Goal: Task Accomplishment & Management: Manage account settings

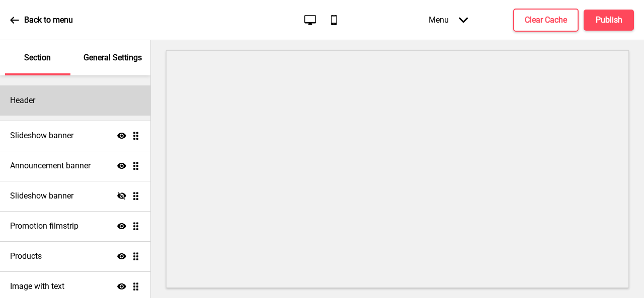
click at [89, 107] on div "Header" at bounding box center [75, 101] width 150 height 30
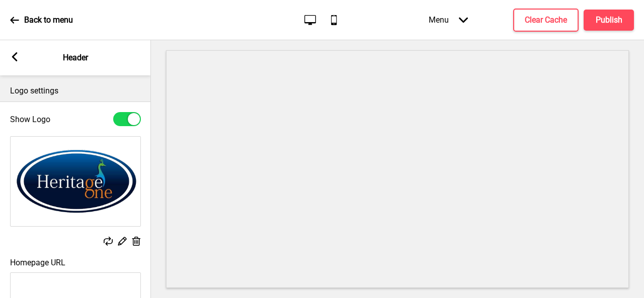
click at [108, 244] on icon at bounding box center [108, 241] width 9 height 9
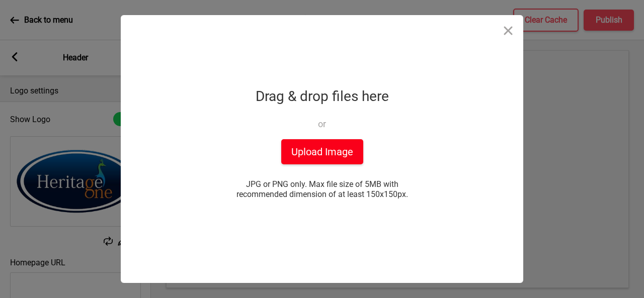
click at [326, 156] on button "Upload Image" at bounding box center [322, 151] width 82 height 25
click at [314, 150] on button "Upload Image" at bounding box center [322, 151] width 82 height 25
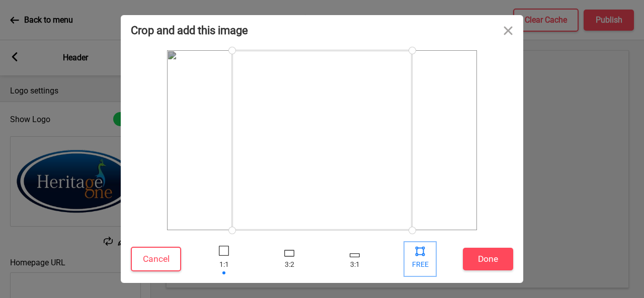
click at [414, 257] on div at bounding box center [419, 250] width 15 height 15
drag, startPoint x: 406, startPoint y: 49, endPoint x: 433, endPoint y: 58, distance: 28.0
click at [433, 58] on div at bounding box center [434, 58] width 18 height 18
drag, startPoint x: 234, startPoint y: 55, endPoint x: 194, endPoint y: 54, distance: 40.2
click at [194, 54] on div at bounding box center [195, 55] width 18 height 18
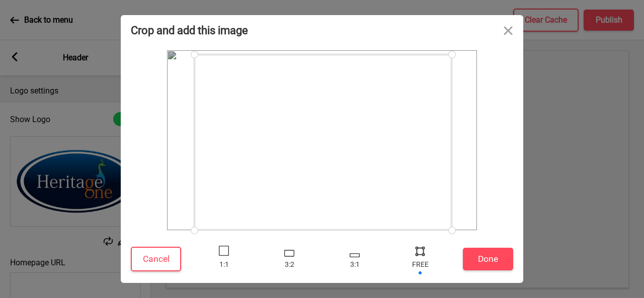
drag, startPoint x: 432, startPoint y: 230, endPoint x: 452, endPoint y: 271, distance: 45.9
click at [452, 271] on div "Crop and add this image Cancel Done" at bounding box center [322, 149] width 402 height 268
drag, startPoint x: 452, startPoint y: 230, endPoint x: 454, endPoint y: 218, distance: 12.2
click at [454, 218] on div at bounding box center [454, 218] width 18 height 18
click at [490, 259] on button "Done" at bounding box center [488, 259] width 50 height 23
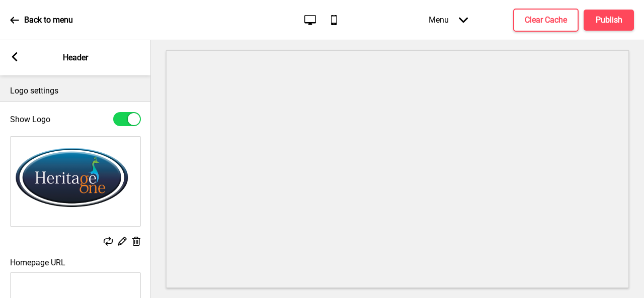
click at [125, 241] on rect at bounding box center [122, 241] width 11 height 11
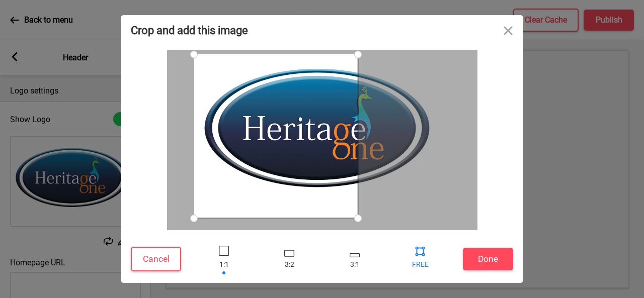
click at [421, 258] on div at bounding box center [419, 250] width 15 height 15
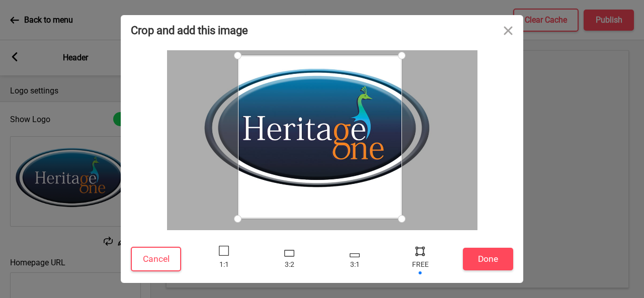
drag, startPoint x: 355, startPoint y: 140, endPoint x: 392, endPoint y: 141, distance: 36.7
click at [392, 141] on div at bounding box center [320, 136] width 164 height 163
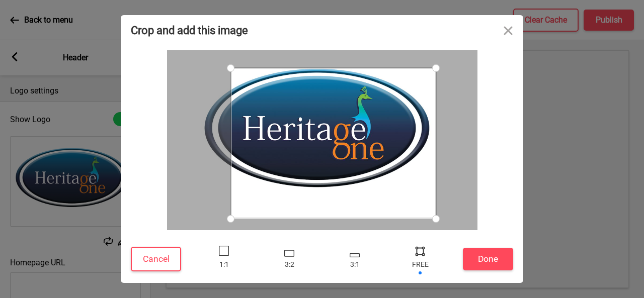
drag, startPoint x: 392, startPoint y: 55, endPoint x: 436, endPoint y: 68, distance: 45.7
click at [436, 68] on div at bounding box center [436, 68] width 18 height 18
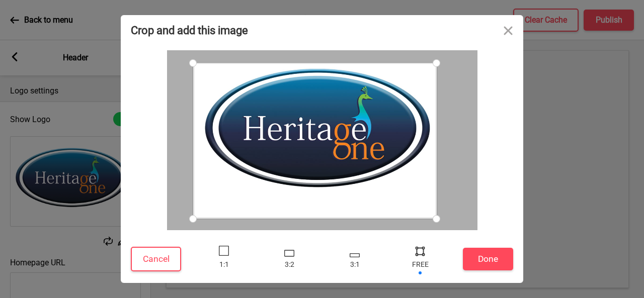
drag, startPoint x: 232, startPoint y: 66, endPoint x: 193, endPoint y: 63, distance: 39.8
click at [193, 63] on div at bounding box center [193, 63] width 18 height 18
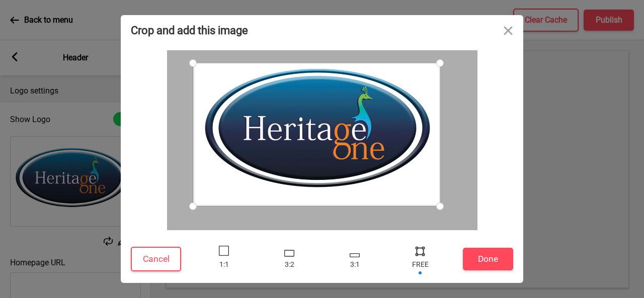
drag, startPoint x: 436, startPoint y: 222, endPoint x: 440, endPoint y: 206, distance: 16.1
click at [440, 206] on div at bounding box center [440, 207] width 18 height 18
click at [482, 265] on button "Done" at bounding box center [488, 259] width 50 height 23
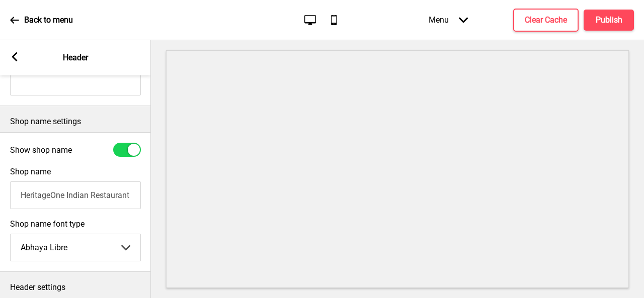
scroll to position [283, 0]
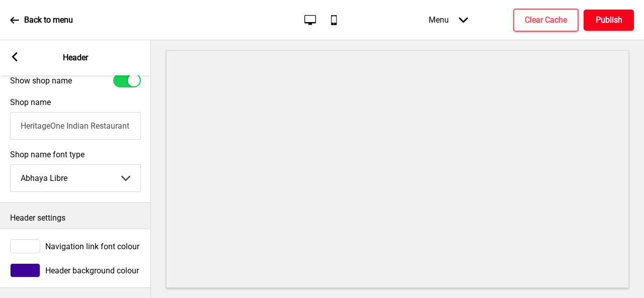
click at [598, 26] on button "Publish" at bounding box center [608, 20] width 50 height 21
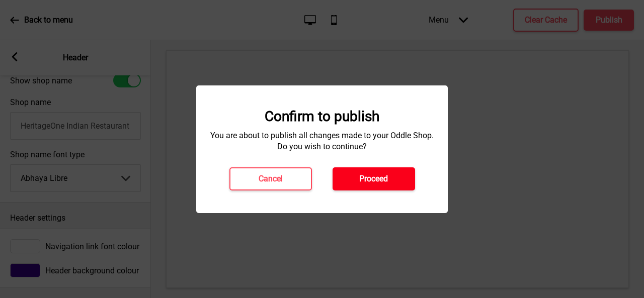
click at [365, 189] on button "Proceed" at bounding box center [373, 178] width 82 height 23
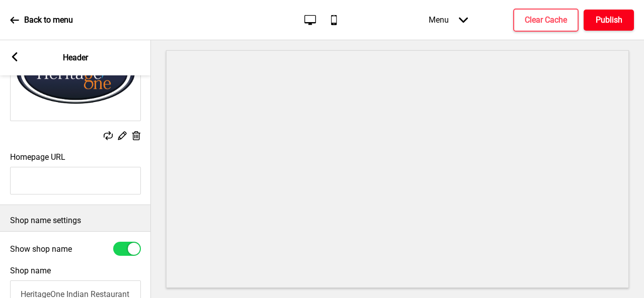
scroll to position [100, 0]
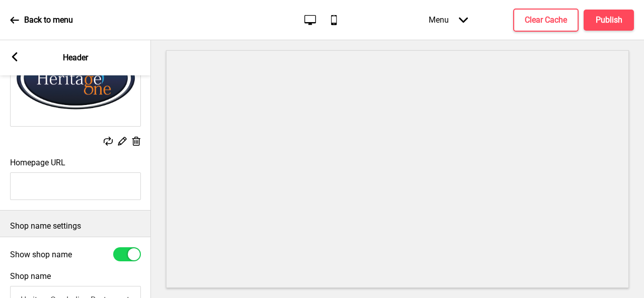
click at [124, 141] on icon at bounding box center [122, 141] width 9 height 9
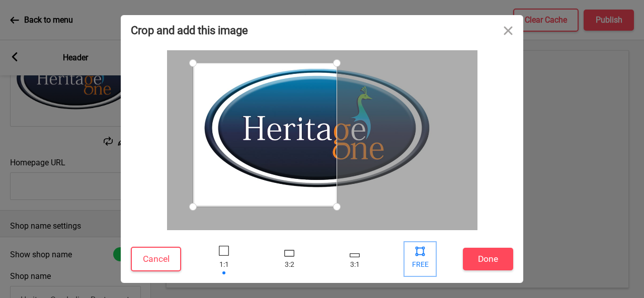
click at [415, 257] on div at bounding box center [419, 250] width 15 height 15
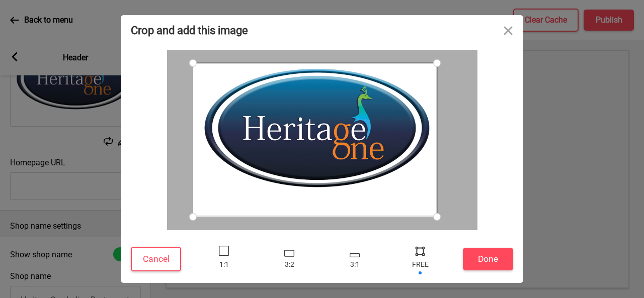
drag, startPoint x: 335, startPoint y: 202, endPoint x: 437, endPoint y: 217, distance: 102.7
click at [437, 217] on div at bounding box center [437, 217] width 18 height 18
click at [498, 269] on button "Done" at bounding box center [488, 259] width 50 height 23
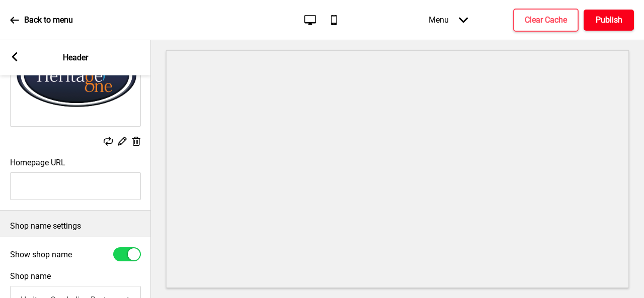
click at [599, 19] on h4 "Publish" at bounding box center [609, 20] width 27 height 11
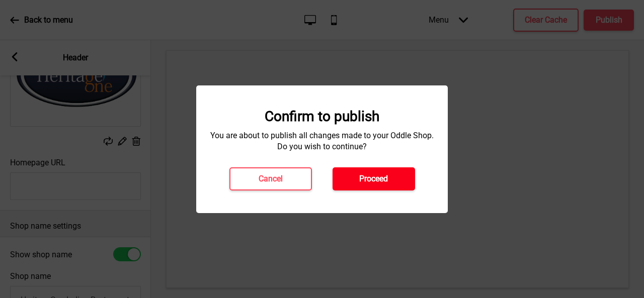
click at [394, 172] on button "Proceed" at bounding box center [373, 178] width 82 height 23
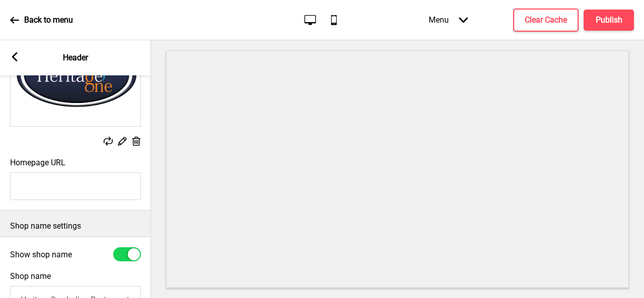
click at [19, 58] on rect at bounding box center [14, 56] width 9 height 9
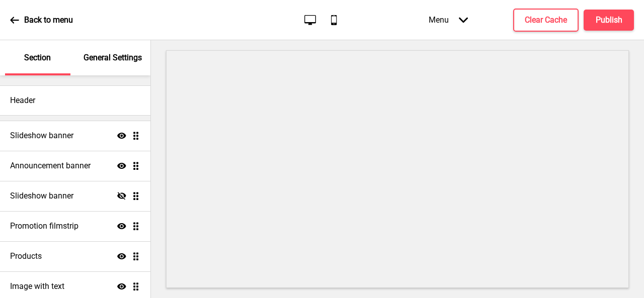
click at [15, 21] on icon at bounding box center [14, 20] width 9 height 9
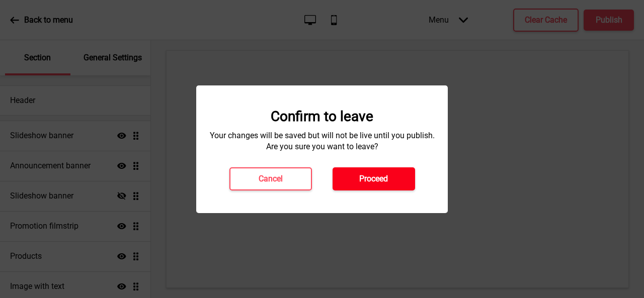
click at [362, 174] on h4 "Proceed" at bounding box center [373, 179] width 29 height 11
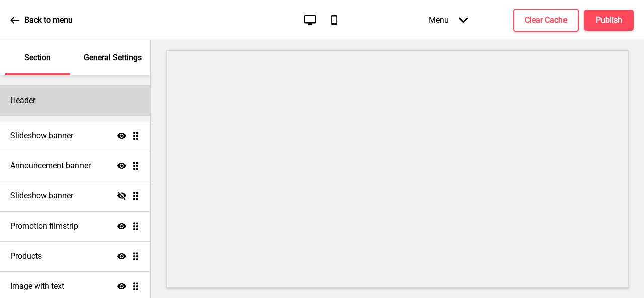
click at [70, 100] on div "Header" at bounding box center [75, 101] width 150 height 30
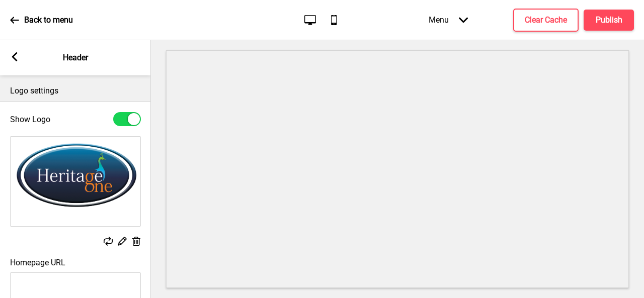
click at [12, 49] on div "Arrow left Header" at bounding box center [75, 57] width 151 height 35
click at [18, 59] on rect at bounding box center [14, 56] width 9 height 9
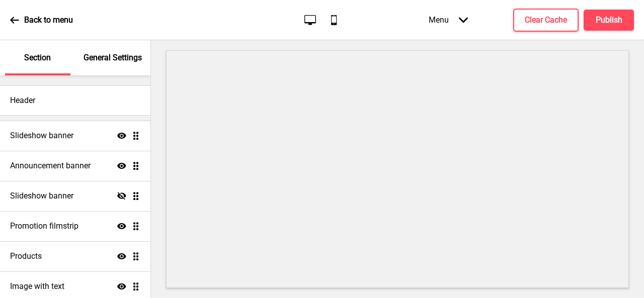
click at [95, 55] on p "General Settings" at bounding box center [112, 57] width 58 height 11
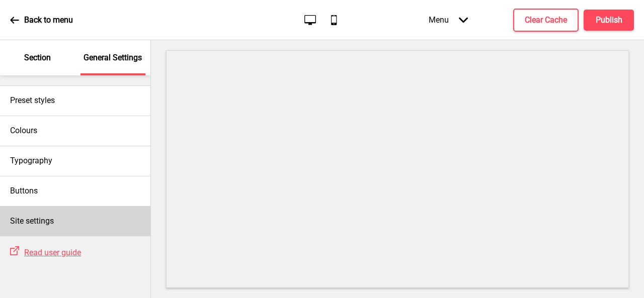
click at [44, 229] on div "Site settings" at bounding box center [75, 221] width 150 height 30
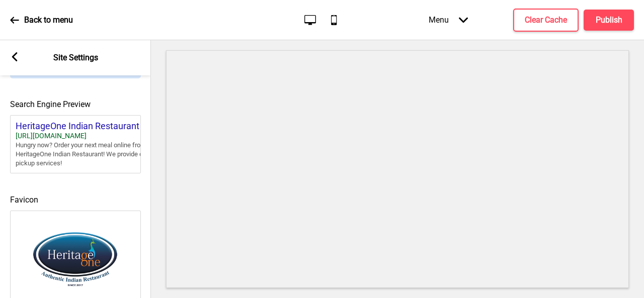
scroll to position [510, 0]
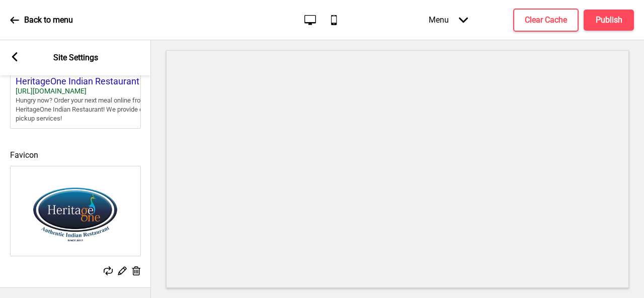
click at [13, 25] on div "Back to menu" at bounding box center [41, 20] width 63 height 27
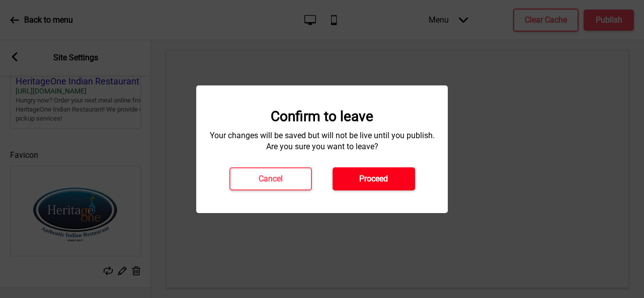
click at [350, 174] on button "Proceed" at bounding box center [373, 178] width 82 height 23
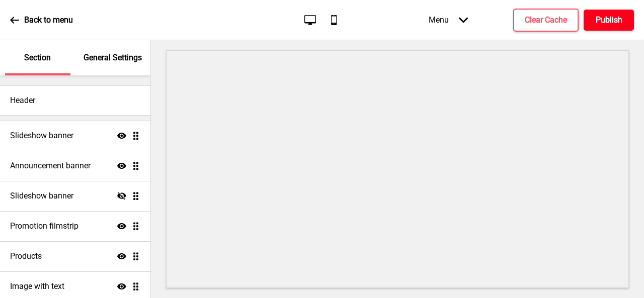
click at [608, 15] on h4 "Publish" at bounding box center [609, 20] width 27 height 11
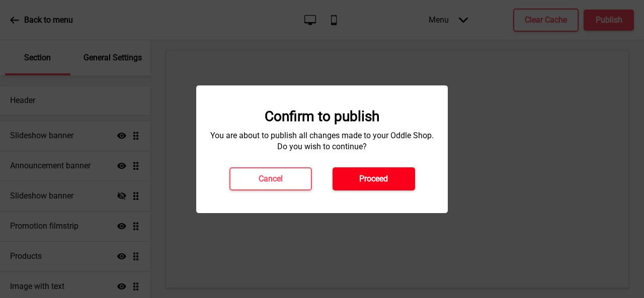
click at [374, 176] on h4 "Proceed" at bounding box center [373, 179] width 29 height 11
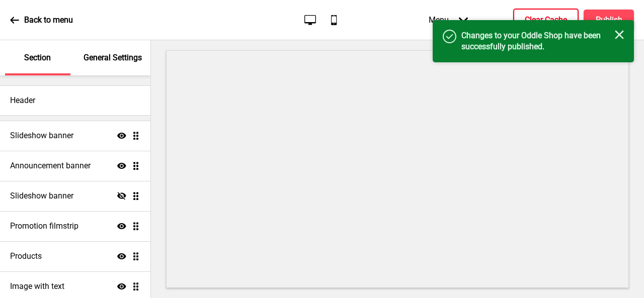
click at [553, 16] on h4 "Clear Cache" at bounding box center [546, 20] width 42 height 11
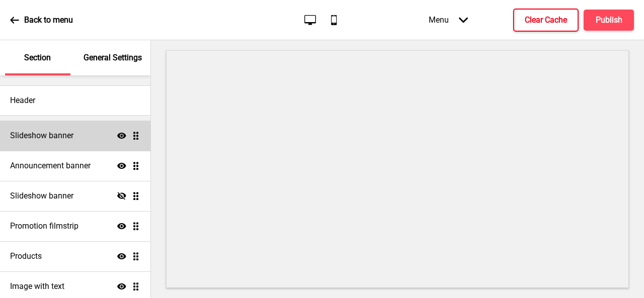
click at [74, 141] on div "Slideshow banner Show Drag" at bounding box center [75, 136] width 150 height 30
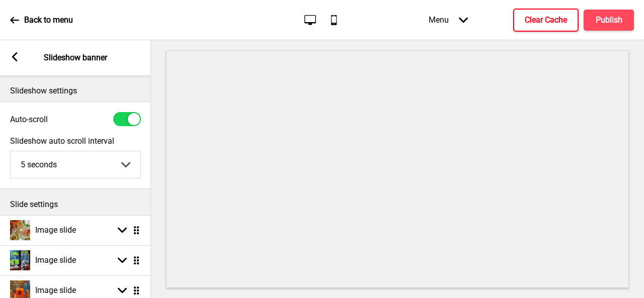
click at [19, 56] on div "Arrow left Slideshow banner" at bounding box center [75, 57] width 151 height 35
click at [14, 57] on icon at bounding box center [15, 56] width 6 height 9
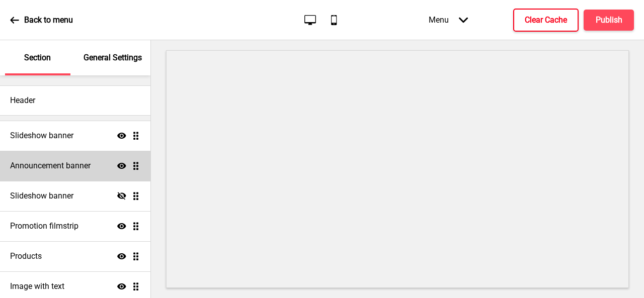
click at [62, 170] on h4 "Announcement banner" at bounding box center [50, 165] width 80 height 11
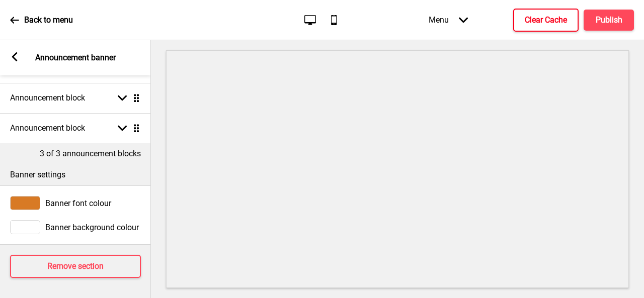
scroll to position [56, 0]
click at [16, 56] on rect at bounding box center [14, 56] width 9 height 9
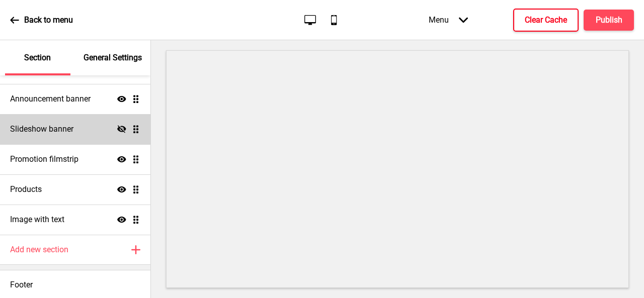
scroll to position [68, 0]
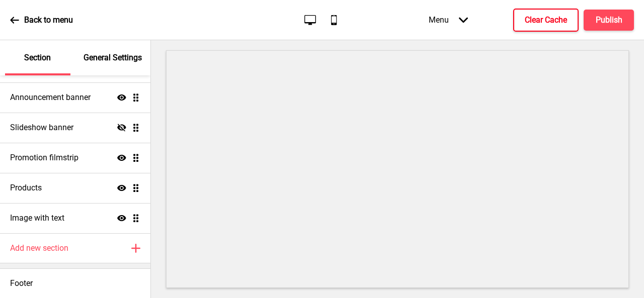
click at [112, 61] on p "General Settings" at bounding box center [112, 57] width 58 height 11
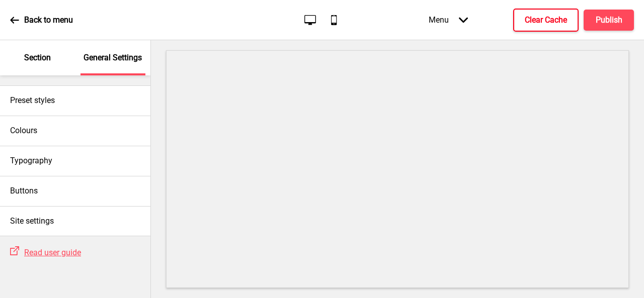
scroll to position [0, 0]
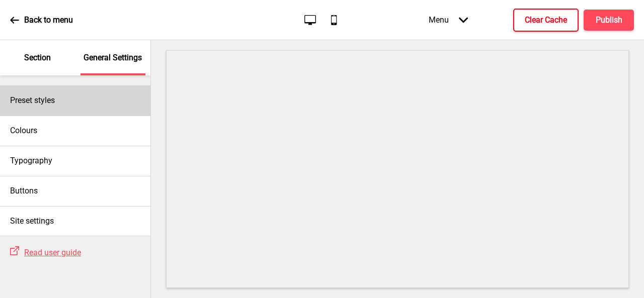
click at [96, 101] on div "Preset styles" at bounding box center [75, 101] width 150 height 30
select select "oddle"
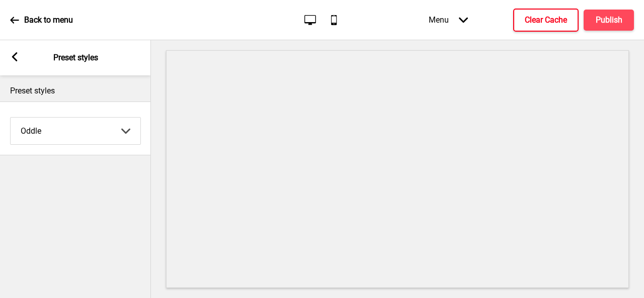
click at [16, 59] on icon at bounding box center [15, 56] width 6 height 9
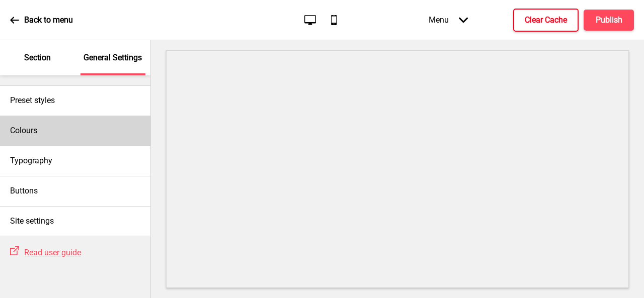
click at [65, 134] on div "Colours" at bounding box center [75, 131] width 150 height 30
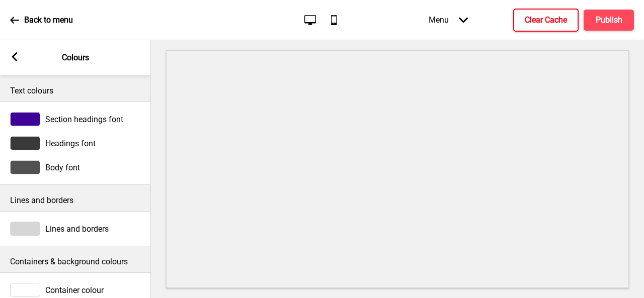
click at [18, 57] on rect at bounding box center [14, 56] width 9 height 9
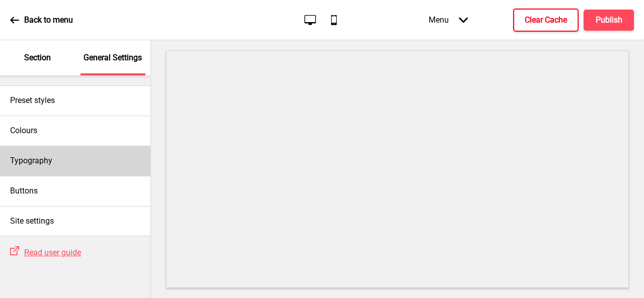
click at [83, 159] on div "Typography" at bounding box center [75, 161] width 150 height 30
select select "Arsenal"
select select "Jost"
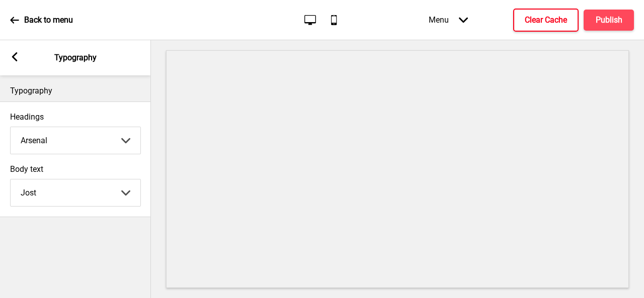
click at [18, 58] on rect at bounding box center [14, 56] width 9 height 9
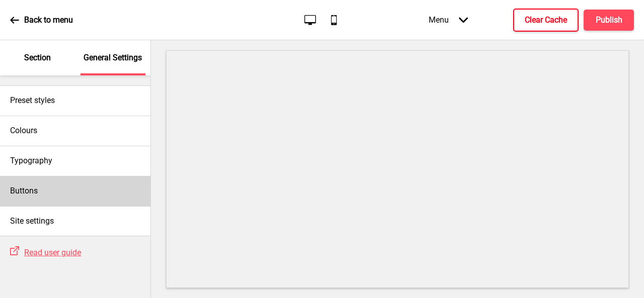
click at [59, 188] on div "Buttons" at bounding box center [75, 191] width 150 height 30
select select "pill"
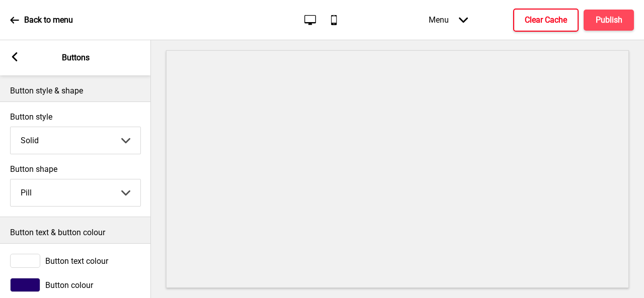
click at [14, 56] on icon at bounding box center [15, 56] width 6 height 9
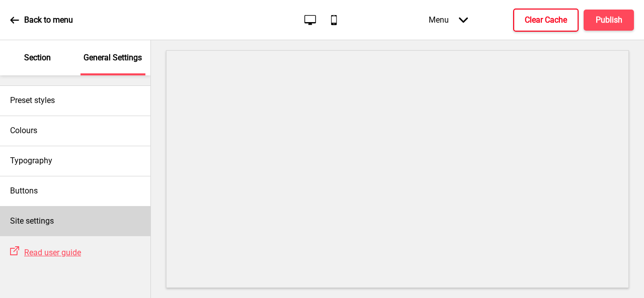
click at [94, 228] on div "Site settings" at bounding box center [75, 221] width 150 height 30
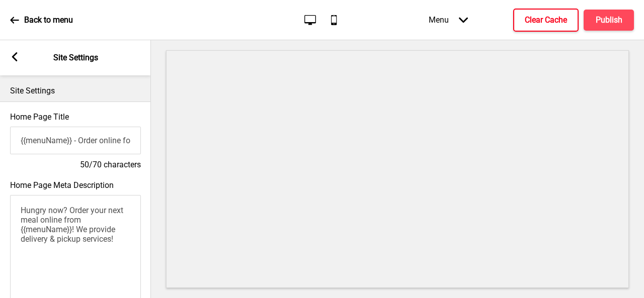
click at [463, 20] on icon "Arrow down" at bounding box center [463, 20] width 9 height 9
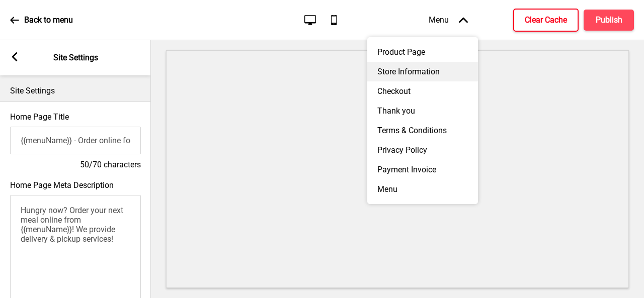
click at [419, 64] on div "Store Information" at bounding box center [422, 72] width 111 height 20
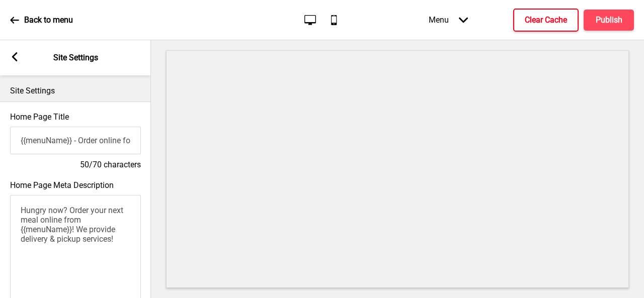
click at [454, 22] on div "Menu Arrow down" at bounding box center [447, 20] width 59 height 30
click at [394, 21] on div "Menu Arrow down Product Page Store Information Checkout Thank you Terms & Condi…" at bounding box center [510, 20] width 245 height 30
click at [16, 55] on g at bounding box center [14, 56] width 9 height 9
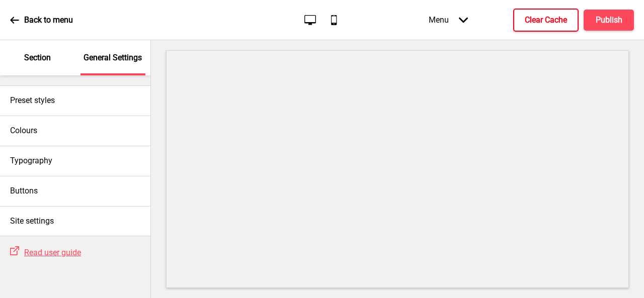
click at [43, 54] on p "Section" at bounding box center [37, 57] width 27 height 11
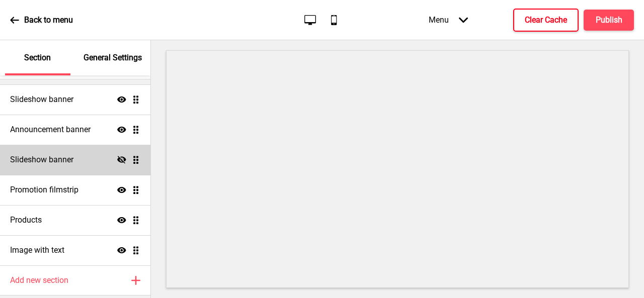
scroll to position [68, 0]
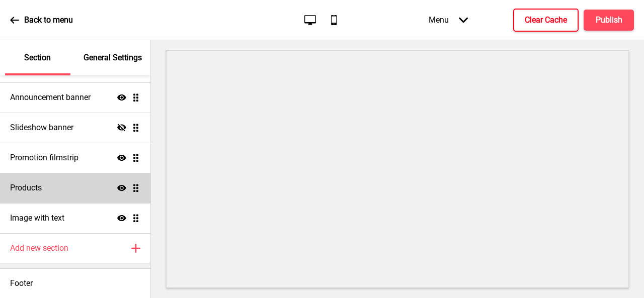
click at [59, 188] on div "Products Show Drag" at bounding box center [75, 188] width 150 height 30
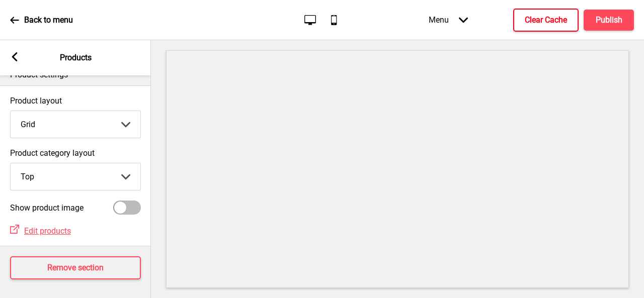
scroll to position [25, 0]
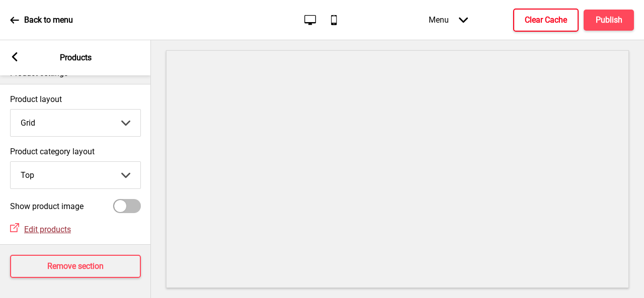
click at [53, 225] on span "Edit products" at bounding box center [47, 230] width 47 height 10
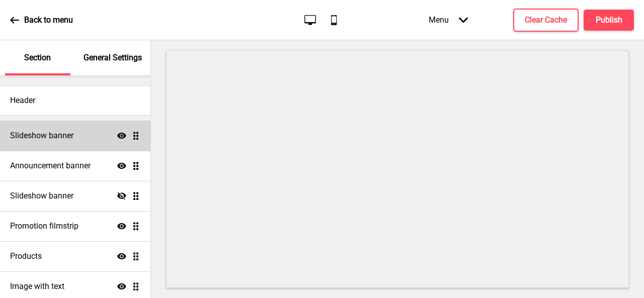
click at [62, 140] on h4 "Slideshow banner" at bounding box center [41, 135] width 63 height 11
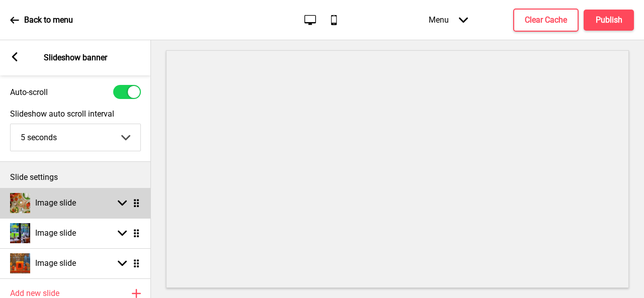
scroll to position [50, 0]
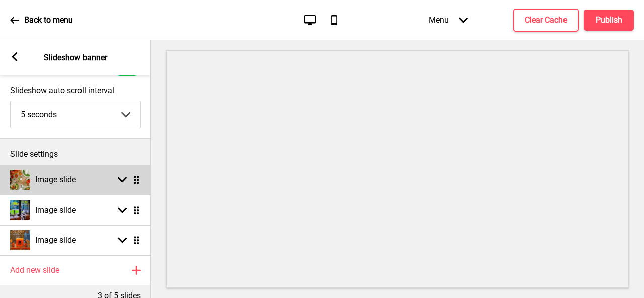
click at [121, 181] on icon at bounding box center [122, 181] width 9 height 6
select select "right"
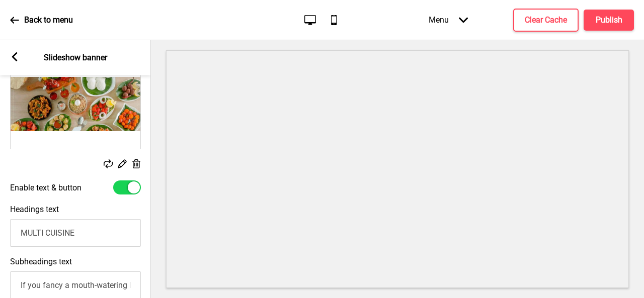
scroll to position [201, 0]
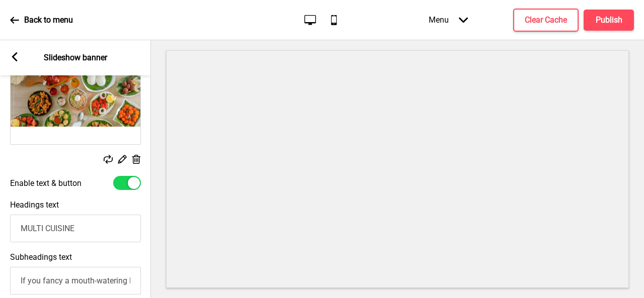
click at [120, 159] on g at bounding box center [122, 159] width 11 height 11
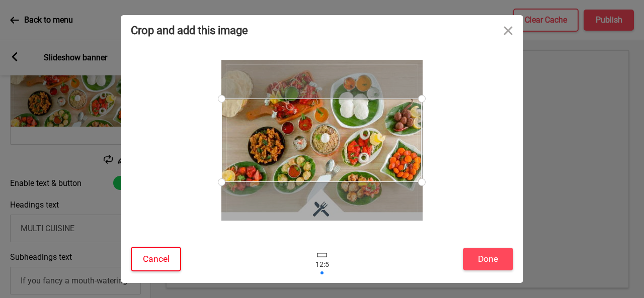
click at [154, 263] on button "Cancel" at bounding box center [156, 259] width 50 height 25
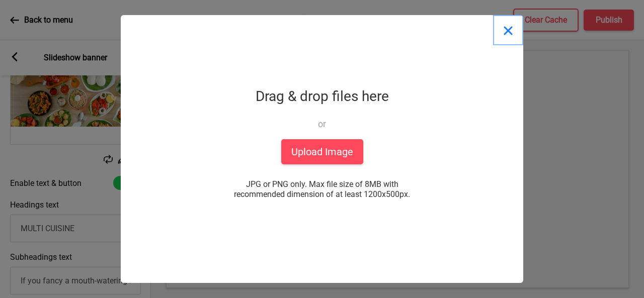
click at [504, 30] on button "Close" at bounding box center [508, 30] width 30 height 30
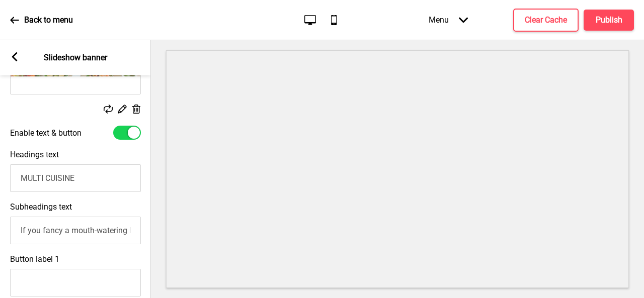
scroll to position [302, 0]
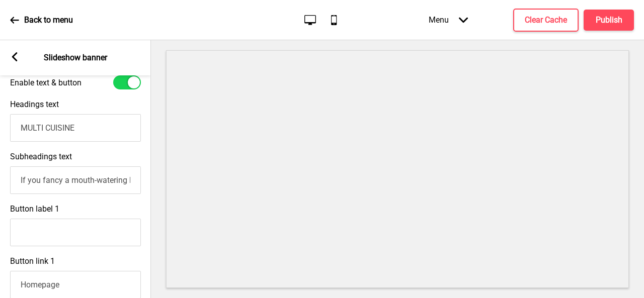
click at [109, 187] on input "If you fancy a mouth-watering lunch, a delectable dinner or casual drinks, Heri…" at bounding box center [75, 180] width 131 height 28
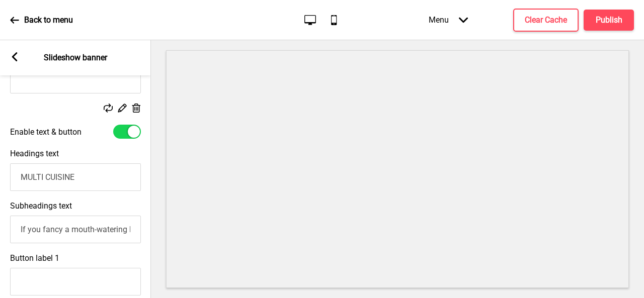
scroll to position [251, 0]
drag, startPoint x: 88, startPoint y: 177, endPoint x: 0, endPoint y: 177, distance: 87.5
click at [0, 177] on div "Headings text MULTI CUISINE" at bounding box center [75, 171] width 151 height 52
paste input "aste the Tradition, Delivered to Your Doorstep"
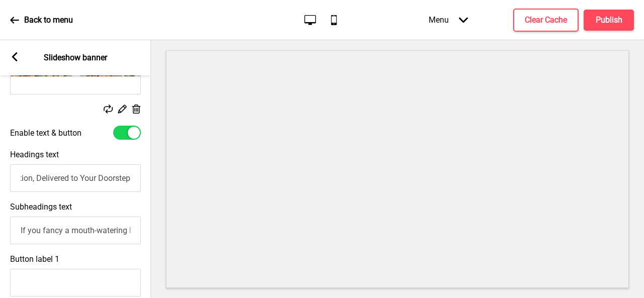
scroll to position [0, 0]
drag, startPoint x: 28, startPoint y: 179, endPoint x: 0, endPoint y: 182, distance: 27.8
click at [0, 182] on div "Headings text aste the Tradition, Delivered to Your Doorstep" at bounding box center [75, 171] width 151 height 52
click at [19, 179] on input "aste the Tradition, Delivered to Your Doorstep" at bounding box center [75, 178] width 131 height 28
type input "Taste the Tradition, Delivered to Your Doorstep"
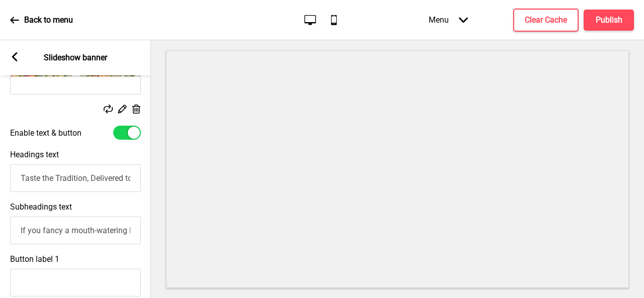
click at [83, 233] on input "If you fancy a mouth-watering lunch, a delectable dinner or casual drinks, Heri…" at bounding box center [75, 231] width 131 height 28
paste input "From the heart of Little India, HeritageOne brings you the authentic flavors of…"
click at [105, 233] on input "From the heart of Little India, HeritageOne brings you the authentic flavors of…" at bounding box center [75, 231] width 131 height 28
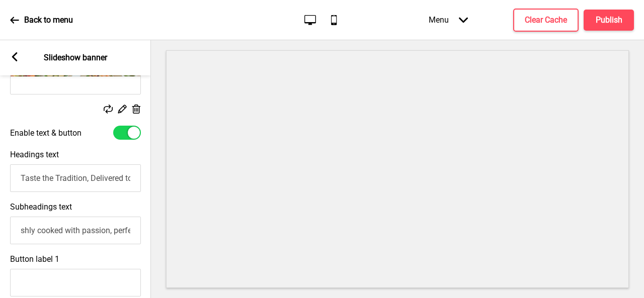
scroll to position [0, 151]
drag, startPoint x: 77, startPoint y: 236, endPoint x: 0, endPoint y: 228, distance: 77.3
click at [0, 228] on div "Subheadings text From the heart of Little India, HeritageOne brings you the aut…" at bounding box center [75, 223] width 151 height 52
click at [63, 234] on input "From the heart of Little India, HeritageOne brings you the authentic flavors of…" at bounding box center [75, 231] width 131 height 28
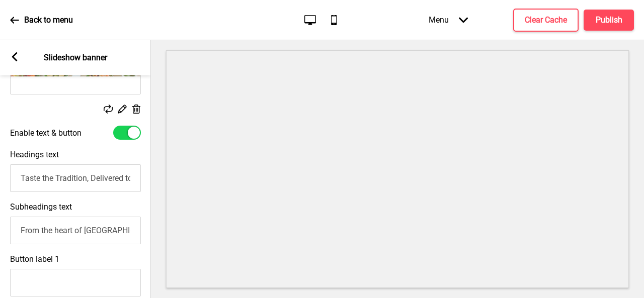
paste input "Over 7 years of serving true Indian taste — now delivered with the same love an…"
click at [73, 230] on input "From the heart of Little India, HeritageOne brings you the authentic flavors of…" at bounding box center [75, 231] width 131 height 28
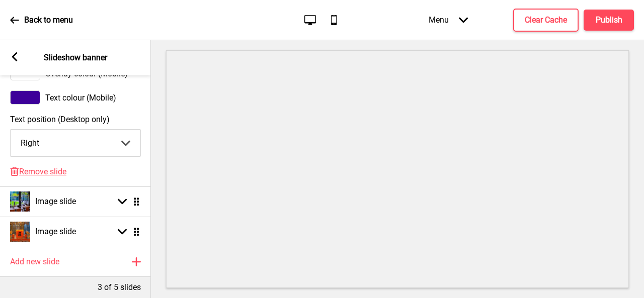
scroll to position [754, 0]
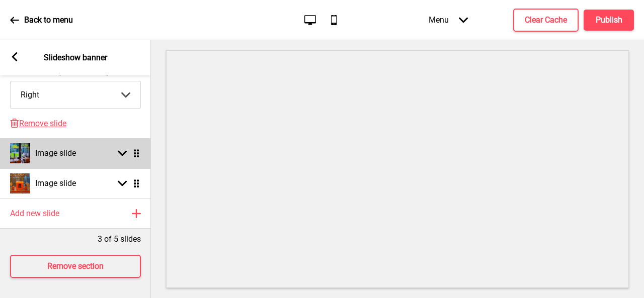
type input "From the heart of Little India, HeritageOne brings you the authentic flavors of…"
click at [119, 144] on div "Image slide Arrow down Drag" at bounding box center [75, 153] width 151 height 30
select select "right"
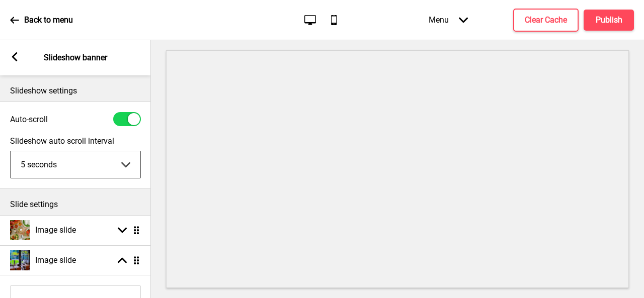
click at [112, 158] on select "5 seconds 6 seconds 7 seconds 8 seconds 9 seconds 10 seconds" at bounding box center [76, 164] width 130 height 27
select select "10000"
click at [11, 151] on select "5 seconds 6 seconds 7 seconds 8 seconds 9 seconds 10 seconds" at bounding box center [76, 164] width 130 height 27
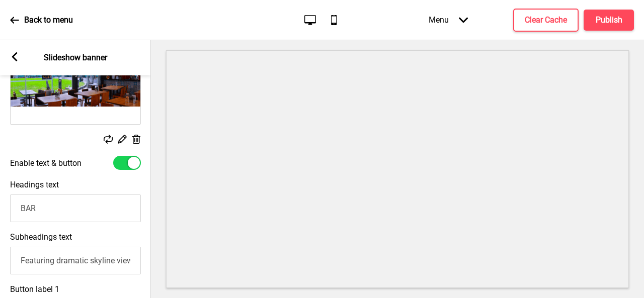
scroll to position [302, 0]
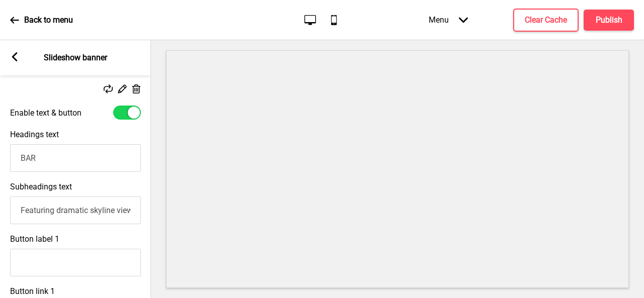
click at [80, 215] on input "Featuring dramatic skyline views over Little India, HeritageOne is a fine dinin…" at bounding box center [75, 211] width 131 height 28
paste input "Craving comfort or celebration? From our signature Seeraga Samba Biryani and Ka…"
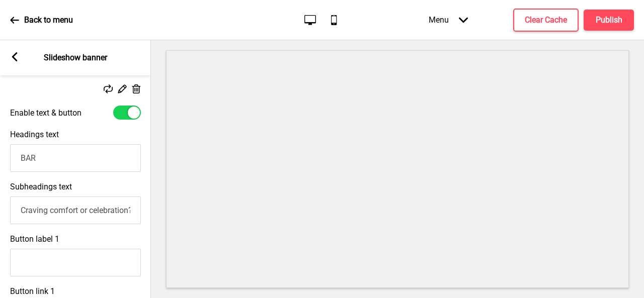
click at [119, 215] on input "Craving comfort or celebration? From our signature Seeraga Samba Biryani and Ka…" at bounding box center [75, 211] width 131 height 28
paste input "Trusted by thousands across Singapore — cooked daily, delivered hot, and loved …"
type input "Craving comfort or celebration? From our signature Seeraga Samba Biryani and Ka…"
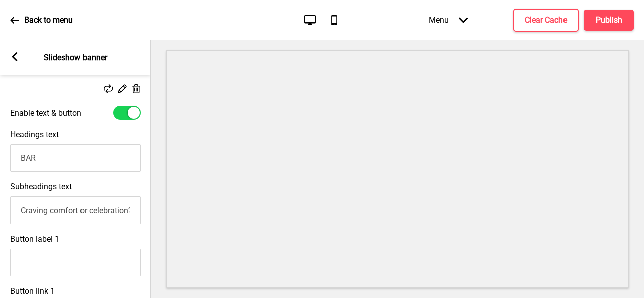
scroll to position [0, 0]
drag, startPoint x: 98, startPoint y: 156, endPoint x: 1, endPoint y: 160, distance: 97.2
click at [1, 160] on div "Headings text BAR" at bounding box center [75, 151] width 151 height 52
paste input "From Biryani Buckets to Sizzling Platters — Feast Without Limits"
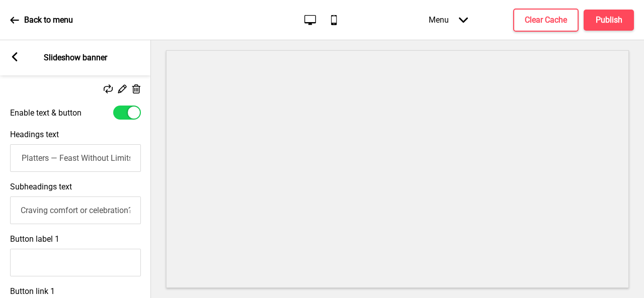
click at [57, 160] on input "From Biryani Buckets to Sizzling Platters — Feast Without Limits" at bounding box center [75, 158] width 131 height 28
type input "From Biryani to Sizzling Platters - Feast Without Limits"
click at [604, 18] on h4 "Publish" at bounding box center [609, 20] width 27 height 11
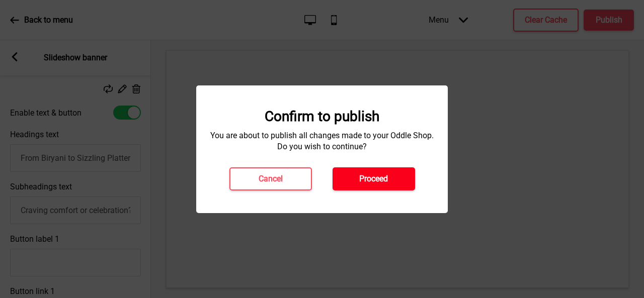
click at [353, 183] on button "Proceed" at bounding box center [373, 178] width 82 height 23
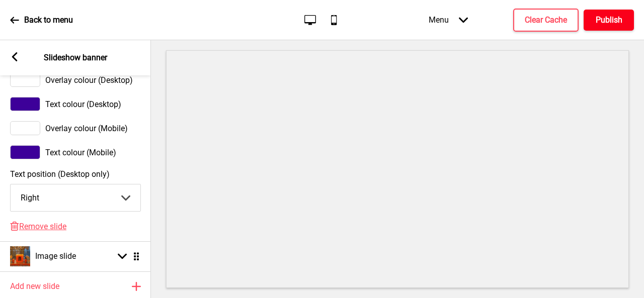
scroll to position [754, 0]
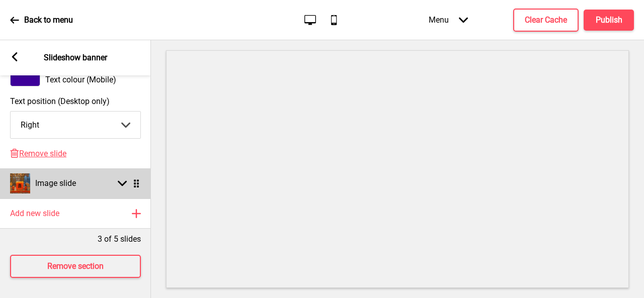
drag, startPoint x: 124, startPoint y: 181, endPoint x: 129, endPoint y: 183, distance: 5.7
click at [125, 181] on icon at bounding box center [122, 184] width 9 height 6
select select "right"
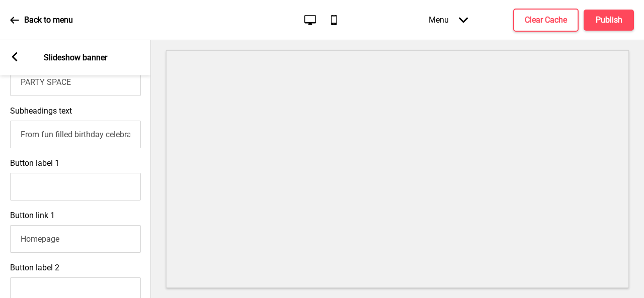
scroll to position [358, 0]
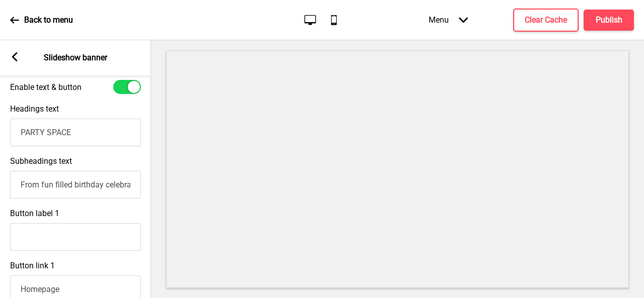
drag, startPoint x: 44, startPoint y: 135, endPoint x: 0, endPoint y: 139, distance: 44.4
click at [0, 139] on div "Headings text PARTY SPACE" at bounding box center [75, 125] width 151 height 52
paste input "Where Every Meal is a Heritage"
type input "Where Every Meal is a Heritage"
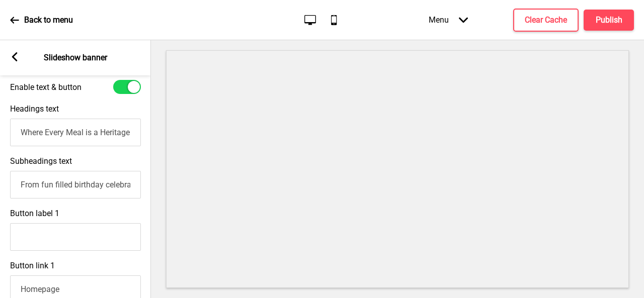
scroll to position [0, 0]
click at [108, 192] on input "From fun filled birthday celebrations to fancy company parties, we’ve got it al…" at bounding box center [75, 185] width 131 height 28
paste input "nspired by the timeless kitchens of South India, HeritageOne blends traditional…"
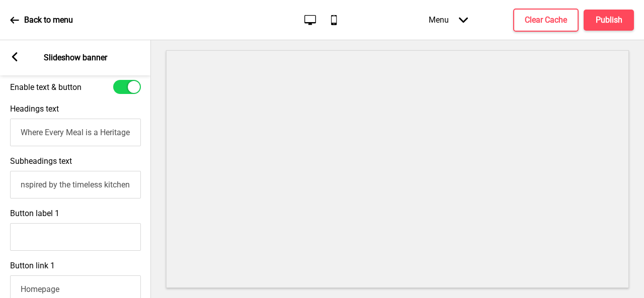
scroll to position [0, 653]
drag, startPoint x: 80, startPoint y: 186, endPoint x: 0, endPoint y: 184, distance: 80.5
click at [0, 184] on div "Subheadings text nspired by the timeless kitchens of South India, HeritageOne b…" at bounding box center [75, 177] width 151 height 52
click at [89, 192] on input "nspired by the timeless kitchens of South India, HeritageOne blends traditional…" at bounding box center [75, 185] width 131 height 28
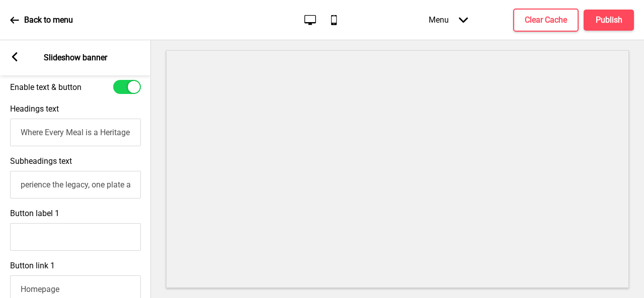
scroll to position [0, 0]
drag, startPoint x: 93, startPoint y: 187, endPoint x: 146, endPoint y: 188, distance: 53.8
click at [146, 188] on div "Subheadings text nspired by the timeless kitchens of South India, HeritageOne b…" at bounding box center [75, 177] width 151 height 52
click at [109, 180] on input "nspired by the timeless kitchens of South India, HeritageOne blends traditional…" at bounding box center [75, 185] width 131 height 28
drag, startPoint x: 94, startPoint y: 182, endPoint x: 120, endPoint y: 188, distance: 27.0
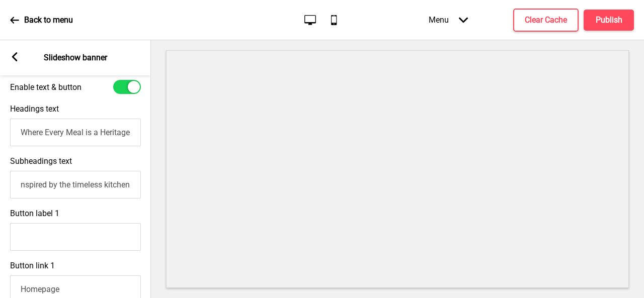
click at [94, 182] on input "nspired by the timeless kitchens of South India, HeritageOne blends traditional…" at bounding box center [75, 185] width 131 height 28
paste input "Authentic. Heartwarming. 100% HeritageOne."
type input "nspired by the timeless kitchens of South India, HeritageOne blends traditional…"
click at [606, 23] on h4 "Publish" at bounding box center [609, 20] width 27 height 11
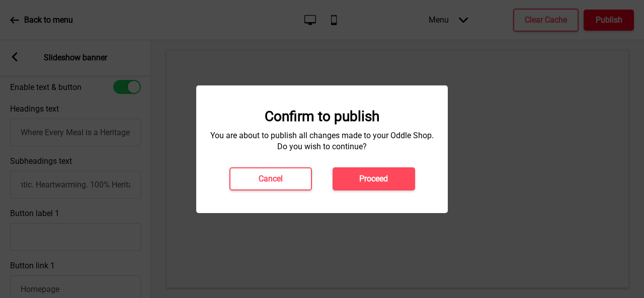
scroll to position [0, 0]
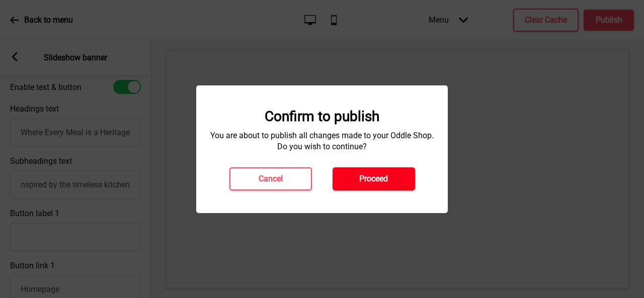
click at [403, 176] on button "Proceed" at bounding box center [373, 178] width 82 height 23
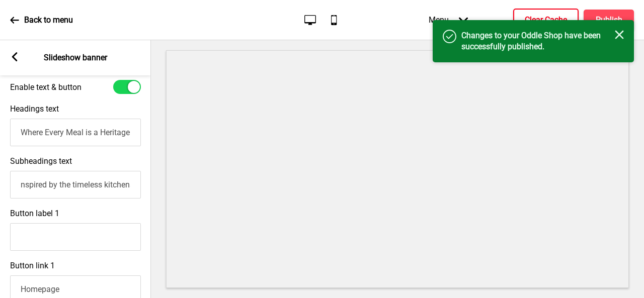
click at [553, 18] on h4 "Clear Cache" at bounding box center [546, 20] width 42 height 11
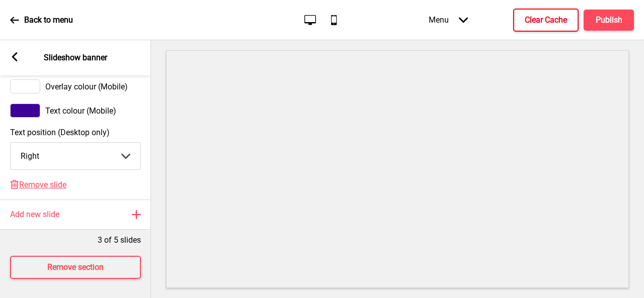
scroll to position [760, 0]
click at [17, 59] on rect at bounding box center [14, 56] width 9 height 9
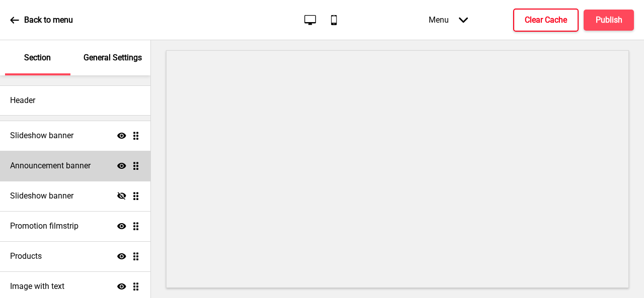
click at [71, 166] on h4 "Announcement banner" at bounding box center [50, 165] width 80 height 11
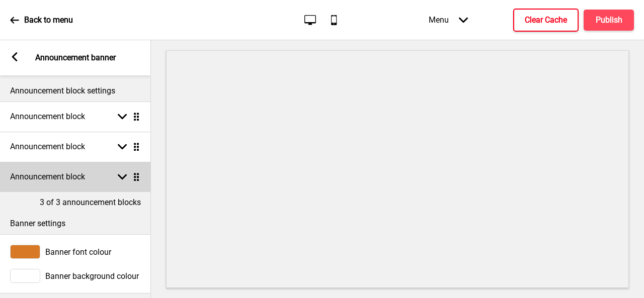
click at [119, 177] on icon at bounding box center [122, 178] width 9 height 6
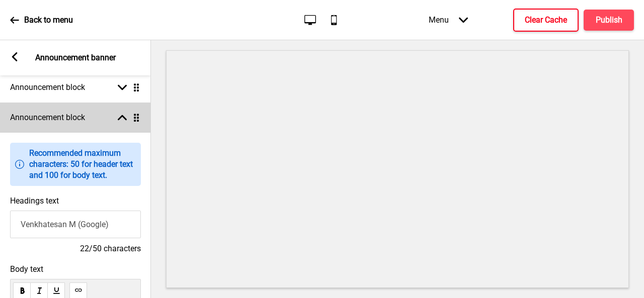
scroll to position [50, 0]
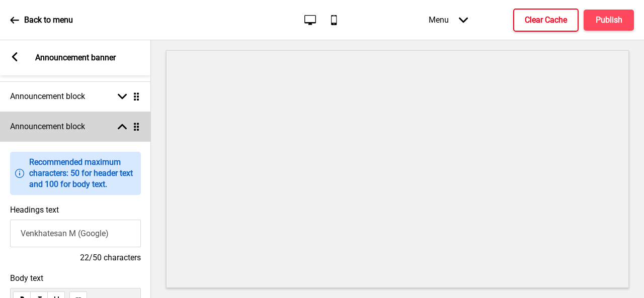
click at [120, 123] on rect at bounding box center [122, 126] width 9 height 9
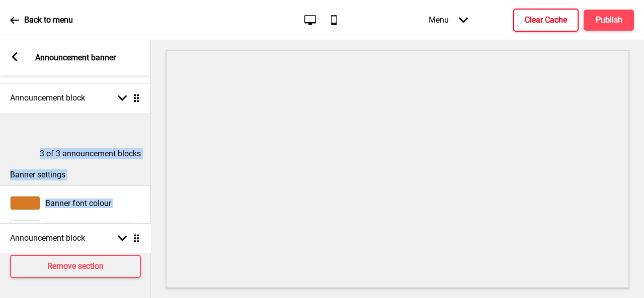
drag, startPoint x: 136, startPoint y: 126, endPoint x: 130, endPoint y: 238, distance: 111.8
click at [130, 238] on div "Announcement block settings Announcement block Arrow down Drag Announcement blo…" at bounding box center [75, 186] width 151 height 223
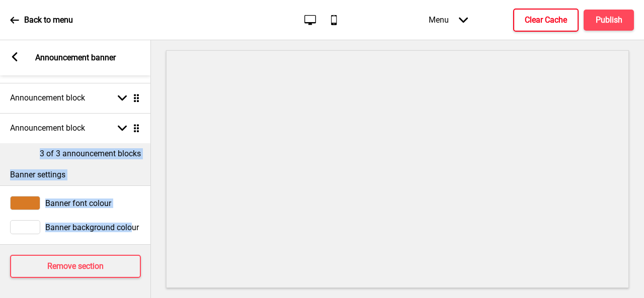
scroll to position [56, 0]
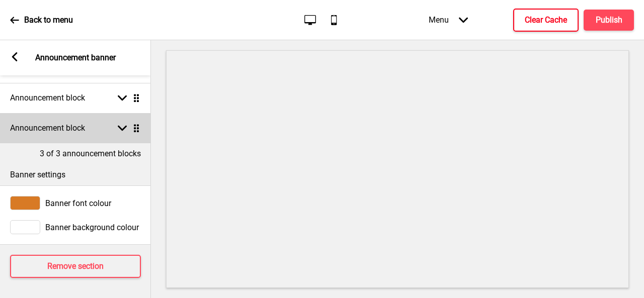
click at [122, 124] on rect at bounding box center [122, 128] width 9 height 9
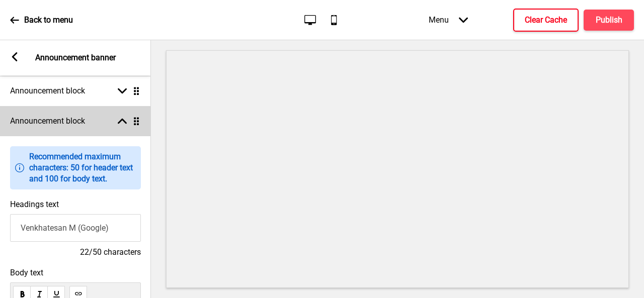
click at [121, 120] on icon at bounding box center [122, 122] width 9 height 6
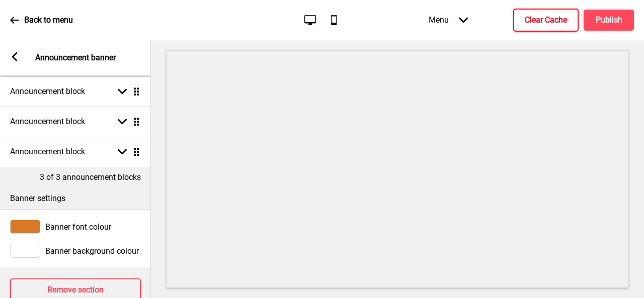
scroll to position [0, 0]
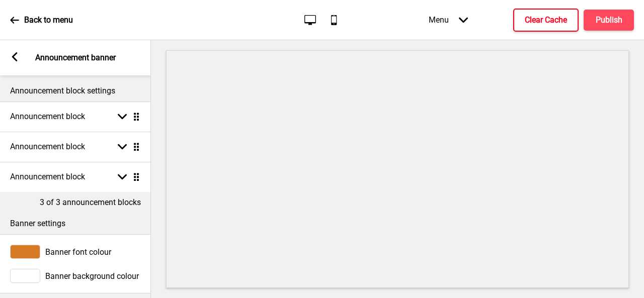
click at [17, 59] on rect at bounding box center [14, 56] width 9 height 9
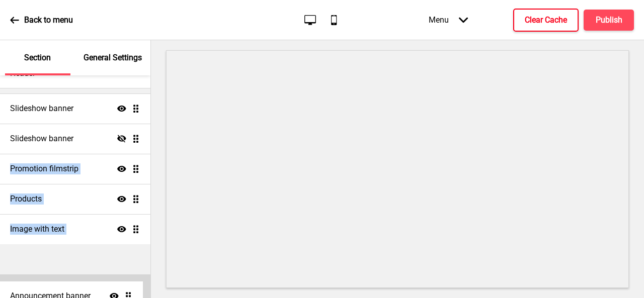
scroll to position [68, 0]
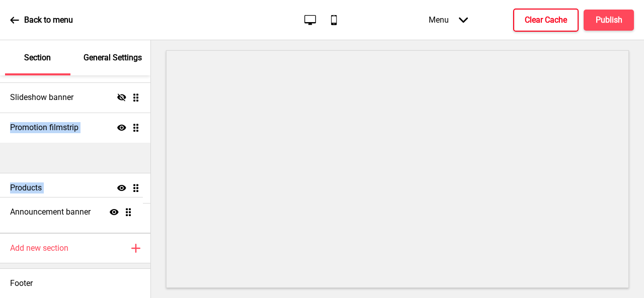
drag, startPoint x: 131, startPoint y: 166, endPoint x: 123, endPoint y: 213, distance: 47.0
click at [123, 213] on ul "Slideshow banner Show Drag Announcement banner Show Drag Slideshow banner Hide …" at bounding box center [75, 142] width 150 height 181
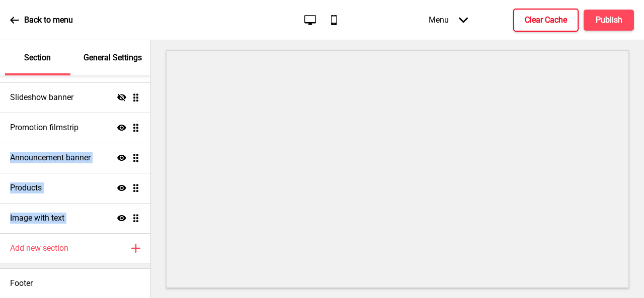
click at [541, 27] on button "Clear Cache" at bounding box center [545, 20] width 65 height 23
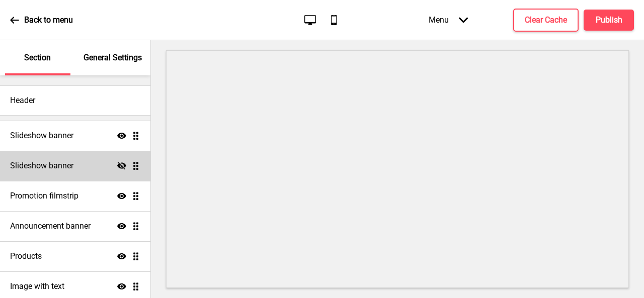
click at [82, 169] on div "Slideshow banner Hide Drag" at bounding box center [75, 166] width 150 height 30
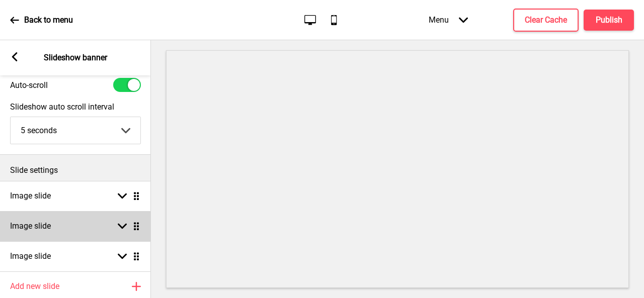
scroll to position [50, 0]
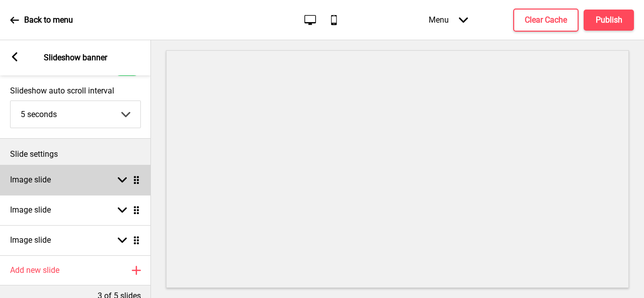
click at [112, 180] on div "Image slide Arrow down Drag" at bounding box center [75, 180] width 151 height 30
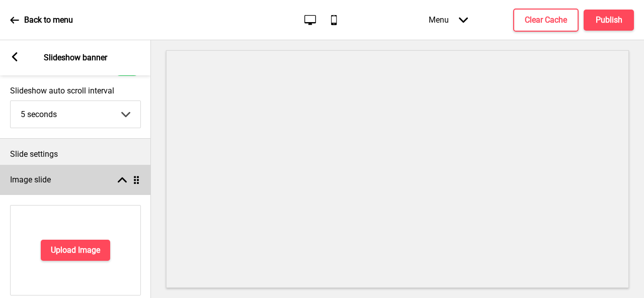
click at [112, 180] on div "Image slide Arrow up Drag" at bounding box center [75, 180] width 151 height 30
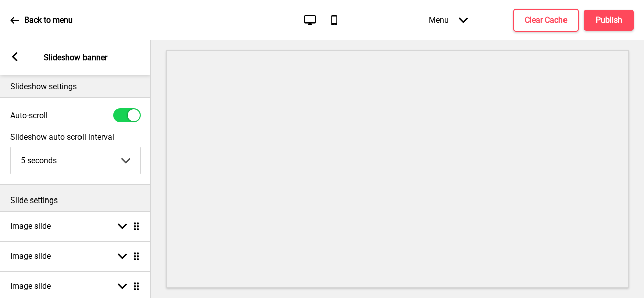
scroll to position [0, 0]
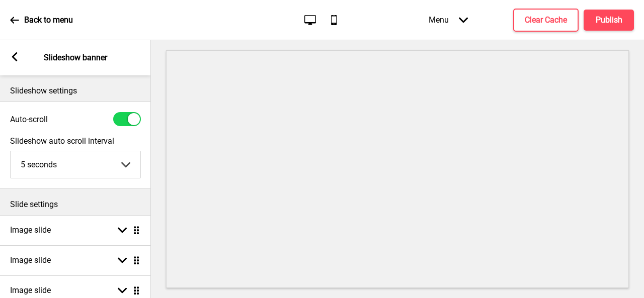
click at [11, 57] on rect at bounding box center [14, 56] width 9 height 9
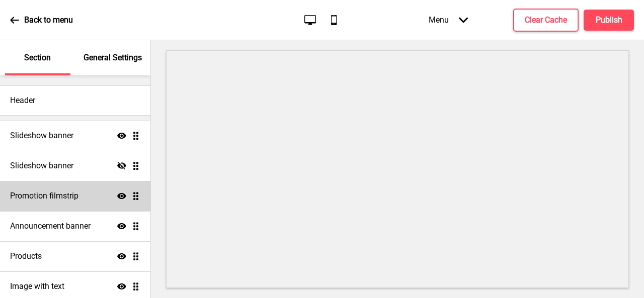
click at [66, 198] on h4 "Promotion filmstrip" at bounding box center [44, 196] width 68 height 11
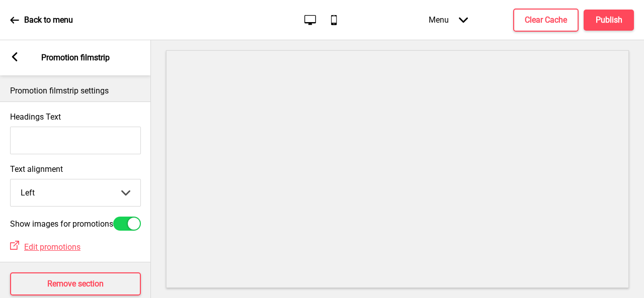
click at [16, 56] on rect at bounding box center [14, 56] width 9 height 9
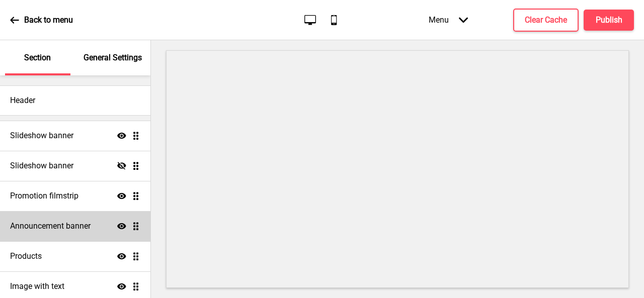
click at [117, 226] on icon at bounding box center [121, 226] width 9 height 6
click at [539, 22] on h4 "Clear Cache" at bounding box center [546, 20] width 42 height 11
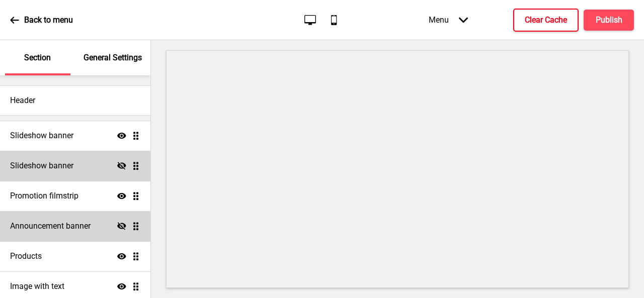
click at [69, 170] on h4 "Slideshow banner" at bounding box center [41, 165] width 63 height 11
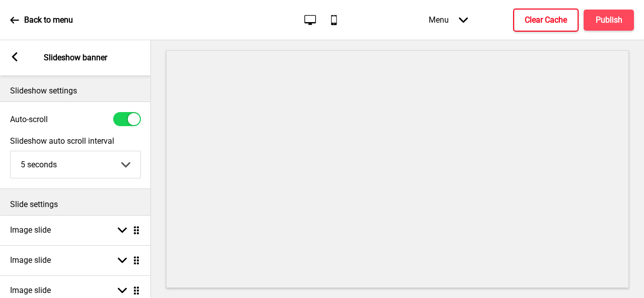
scroll to position [101, 0]
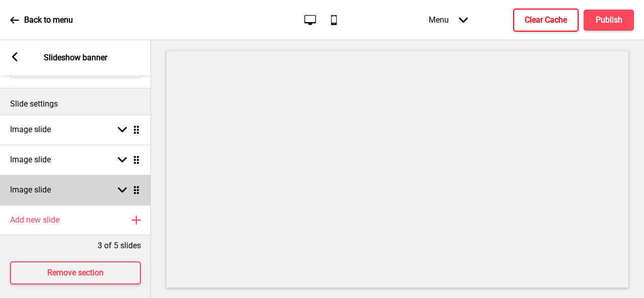
click at [77, 197] on div "Image slide Arrow down Drag" at bounding box center [75, 190] width 151 height 30
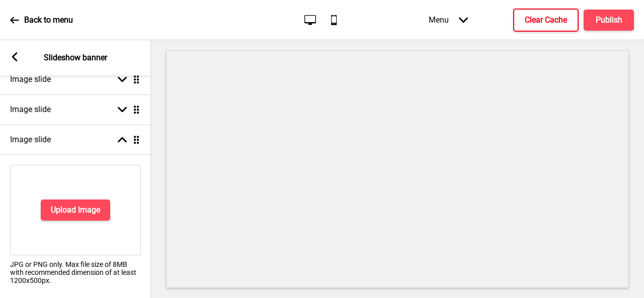
scroll to position [0, 0]
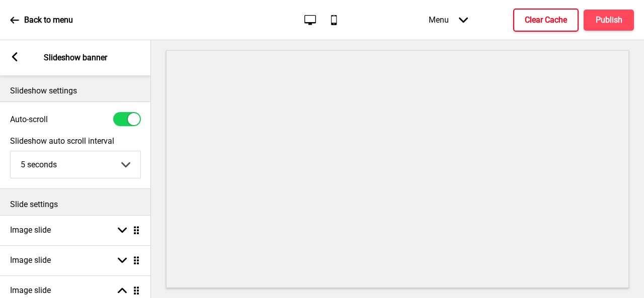
click at [16, 60] on icon at bounding box center [15, 56] width 6 height 9
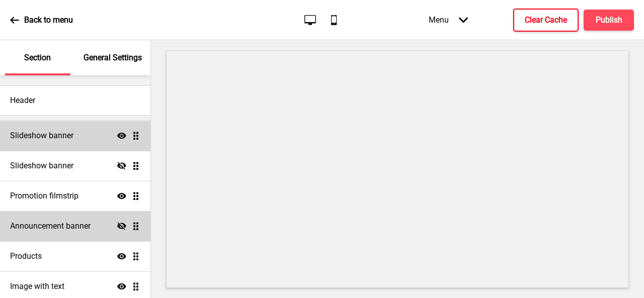
click at [68, 135] on h4 "Slideshow banner" at bounding box center [41, 135] width 63 height 11
select select "10000"
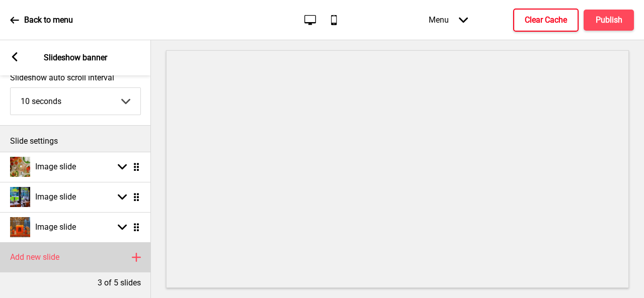
scroll to position [115, 0]
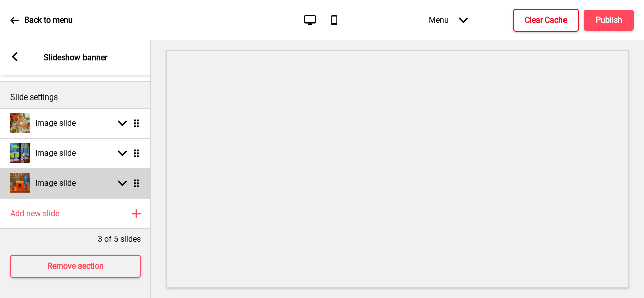
click at [89, 179] on div "Image slide Arrow down Drag" at bounding box center [75, 183] width 151 height 30
select select "right"
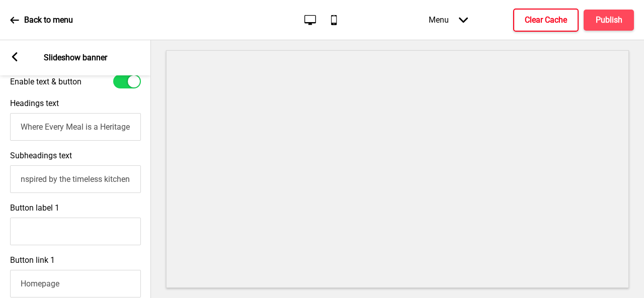
scroll to position [366, 0]
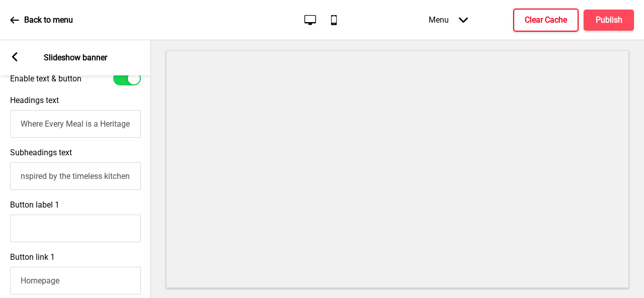
click at [21, 182] on input "nspired by the timeless kitchens of [GEOGRAPHIC_DATA], HeritageOne blends tradi…" at bounding box center [75, 176] width 131 height 28
type input "Inspired by the timeless kitchens of [GEOGRAPHIC_DATA], HeritageOne blends trad…"
click at [605, 20] on h4 "Publish" at bounding box center [609, 20] width 27 height 11
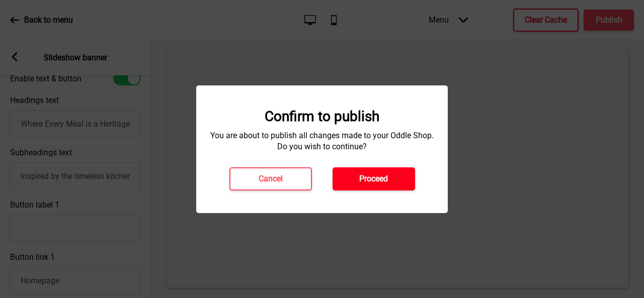
click at [398, 170] on button "Proceed" at bounding box center [373, 178] width 82 height 23
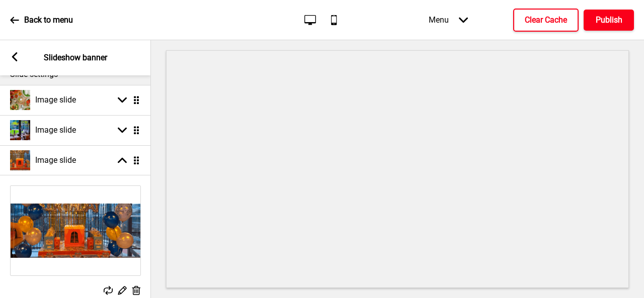
scroll to position [0, 0]
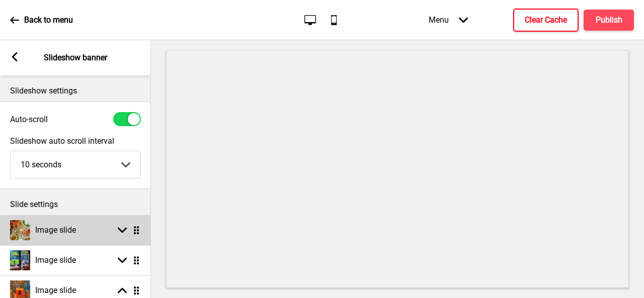
click at [118, 226] on rect at bounding box center [122, 230] width 9 height 9
select select "right"
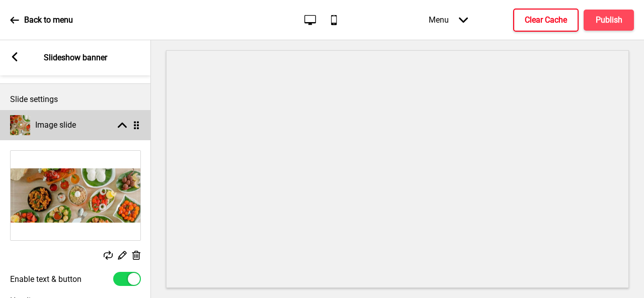
scroll to position [106, 0]
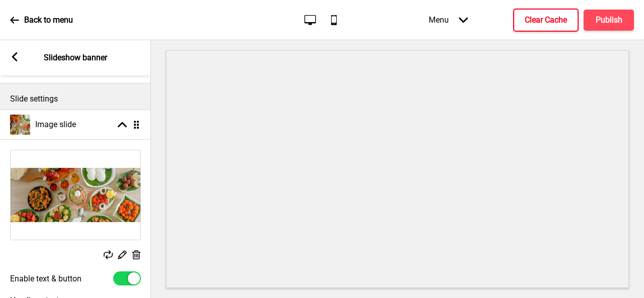
click at [107, 260] on div "Replace" at bounding box center [108, 255] width 9 height 11
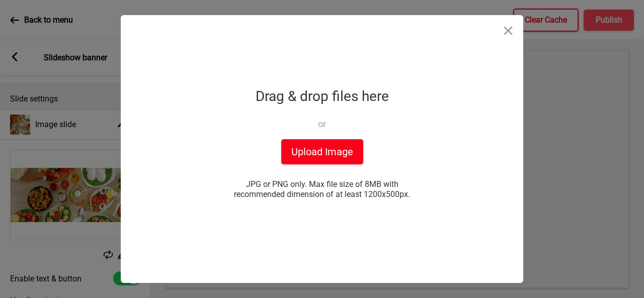
click at [320, 158] on button "Upload Image" at bounding box center [322, 151] width 82 height 25
click at [310, 153] on button "Upload Image" at bounding box center [322, 151] width 82 height 25
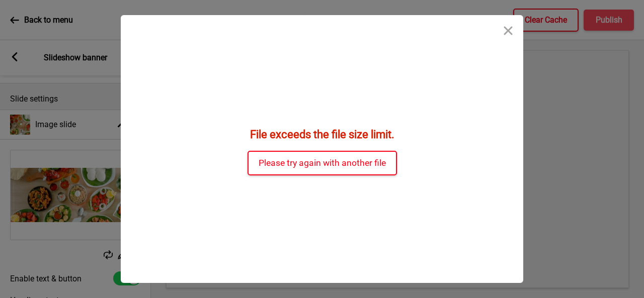
click at [385, 165] on button "Please try again with another file" at bounding box center [321, 163] width 149 height 25
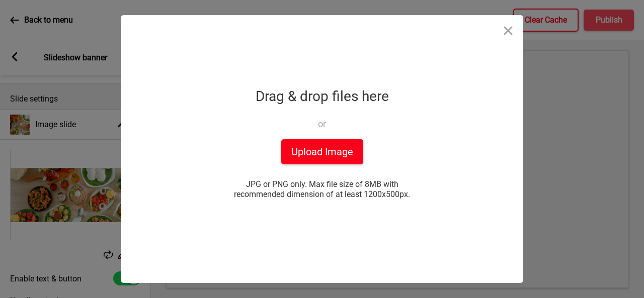
click at [334, 150] on button "Upload Image" at bounding box center [322, 151] width 82 height 25
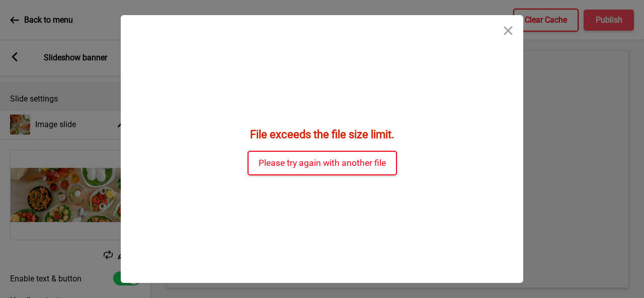
click at [348, 162] on button "Please try again with another file" at bounding box center [321, 163] width 149 height 25
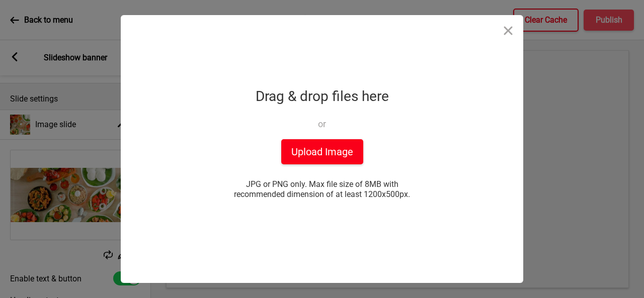
click at [331, 153] on button "Upload Image" at bounding box center [322, 151] width 82 height 25
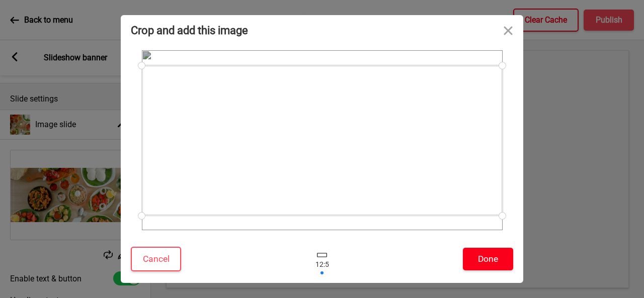
click at [497, 259] on button "Done" at bounding box center [488, 259] width 50 height 23
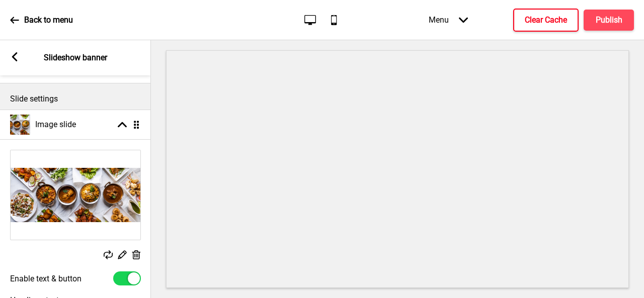
click at [553, 23] on h4 "Clear Cache" at bounding box center [546, 20] width 42 height 11
click at [603, 20] on h4 "Publish" at bounding box center [609, 20] width 27 height 11
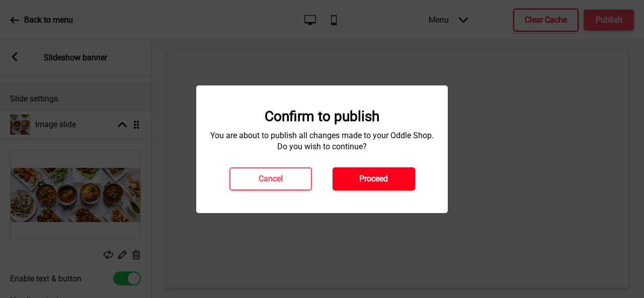
click at [406, 174] on button "Proceed" at bounding box center [373, 178] width 82 height 23
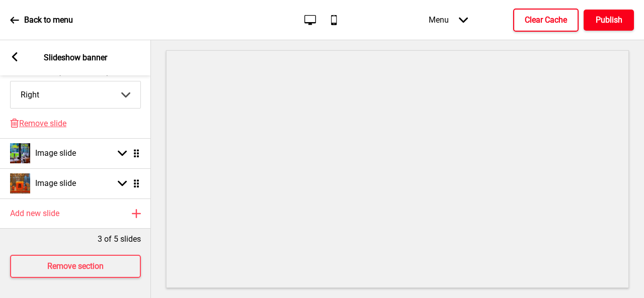
scroll to position [759, 0]
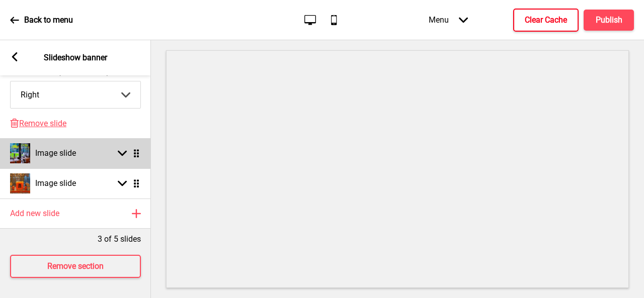
drag, startPoint x: 102, startPoint y: 137, endPoint x: 107, endPoint y: 140, distance: 5.9
click at [102, 138] on div "Image slide Arrow down Drag" at bounding box center [75, 153] width 151 height 30
select select "right"
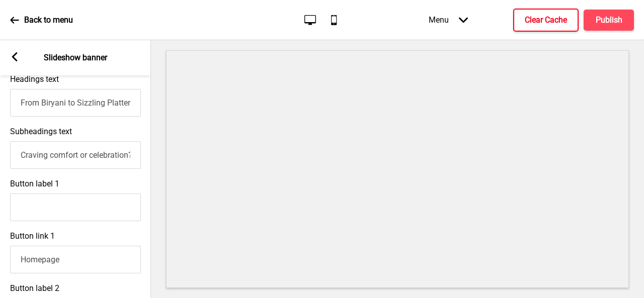
scroll to position [156, 0]
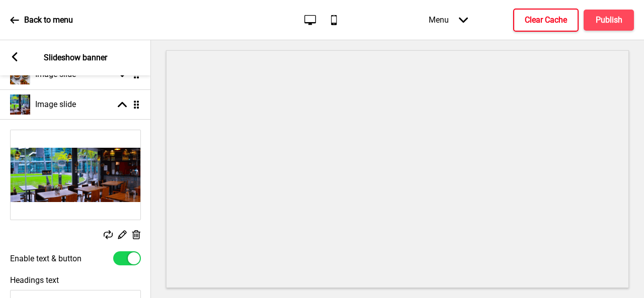
click at [109, 236] on rect at bounding box center [108, 234] width 9 height 9
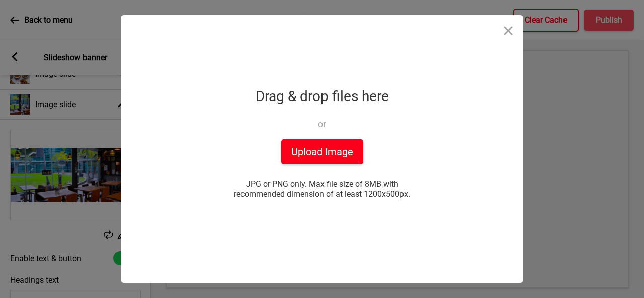
click at [327, 154] on button "Upload Image" at bounding box center [322, 151] width 82 height 25
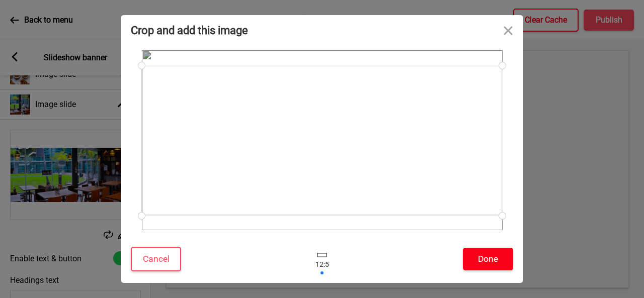
click at [494, 262] on button "Done" at bounding box center [488, 259] width 50 height 23
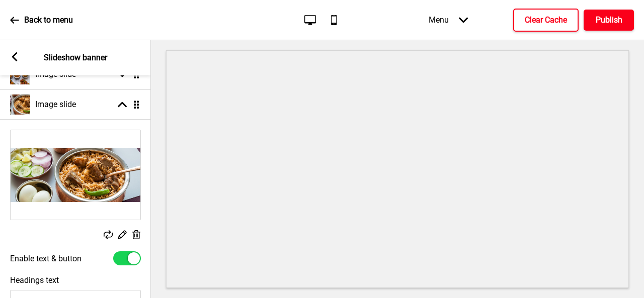
click at [599, 20] on h4 "Publish" at bounding box center [609, 20] width 27 height 11
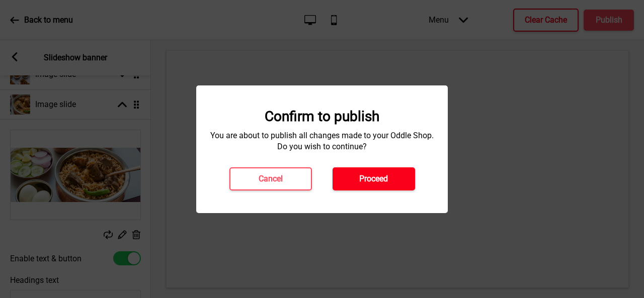
click at [397, 170] on button "Proceed" at bounding box center [373, 178] width 82 height 23
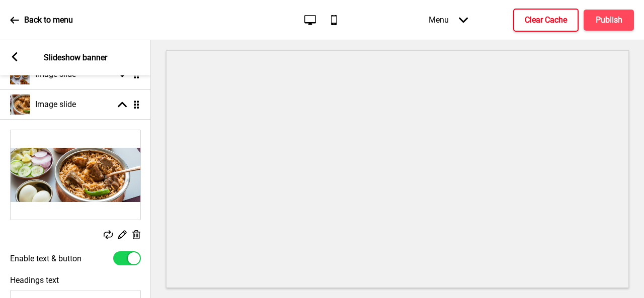
click at [109, 232] on icon at bounding box center [108, 234] width 9 height 9
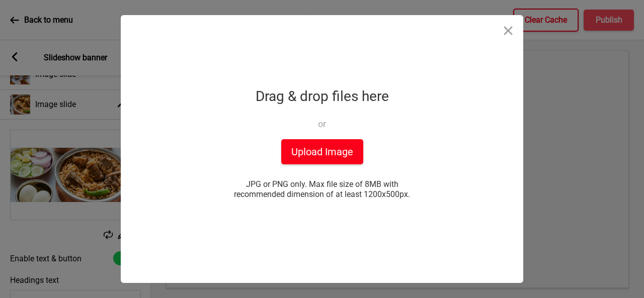
click at [334, 153] on button "Upload Image" at bounding box center [322, 151] width 82 height 25
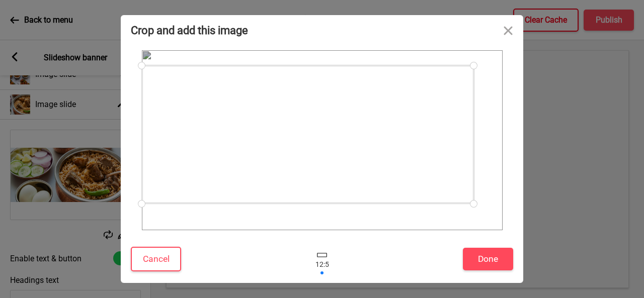
drag, startPoint x: 495, startPoint y: 216, endPoint x: 425, endPoint y: 204, distance: 71.4
click at [425, 204] on div at bounding box center [322, 140] width 361 height 180
drag, startPoint x: 145, startPoint y: 204, endPoint x: 228, endPoint y: 202, distance: 83.0
click at [229, 203] on div at bounding box center [322, 140] width 361 height 180
drag, startPoint x: 145, startPoint y: 201, endPoint x: 227, endPoint y: 192, distance: 82.5
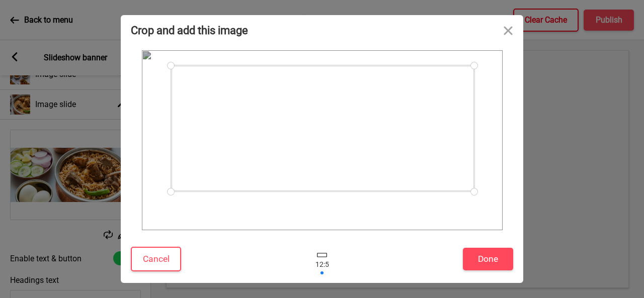
click at [227, 192] on div at bounding box center [322, 140] width 361 height 180
drag, startPoint x: 331, startPoint y: 153, endPoint x: 368, endPoint y: 162, distance: 38.3
click at [368, 162] on div at bounding box center [350, 140] width 303 height 126
click at [471, 262] on button "Done" at bounding box center [488, 259] width 50 height 23
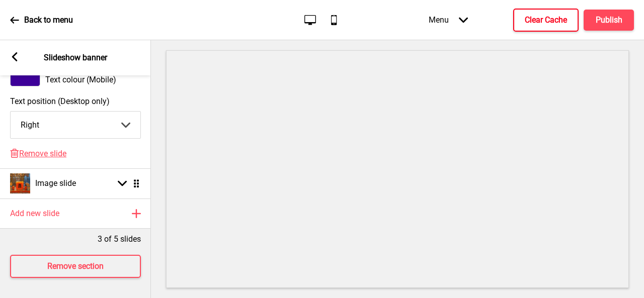
scroll to position [760, 0]
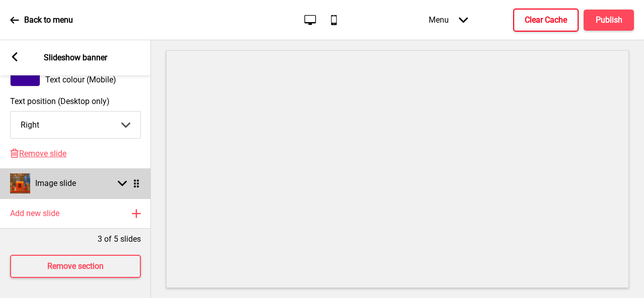
click at [123, 181] on icon at bounding box center [122, 184] width 9 height 6
select select "right"
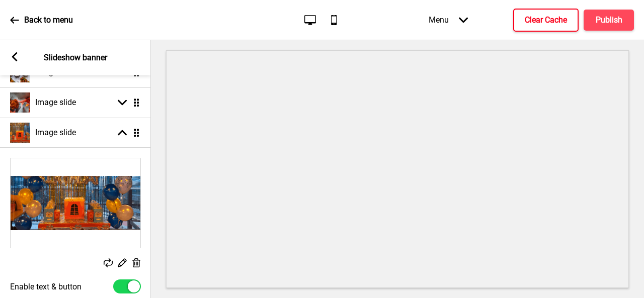
scroll to position [205, 0]
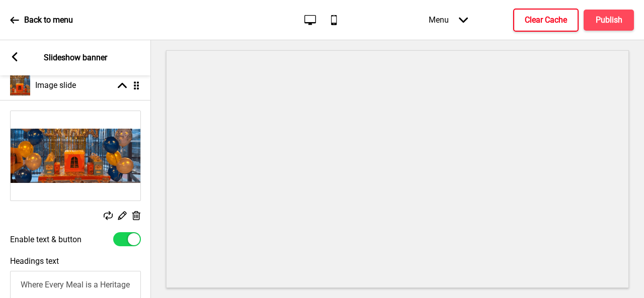
click at [111, 213] on icon at bounding box center [108, 215] width 9 height 9
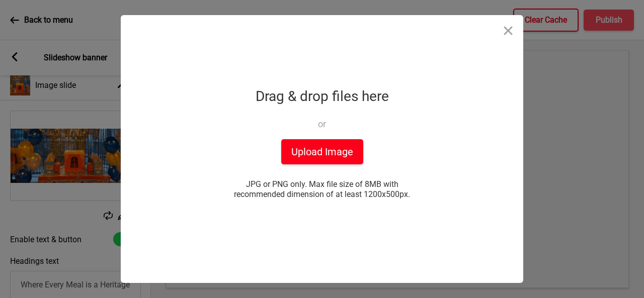
click at [356, 157] on button "Upload Image" at bounding box center [322, 151] width 82 height 25
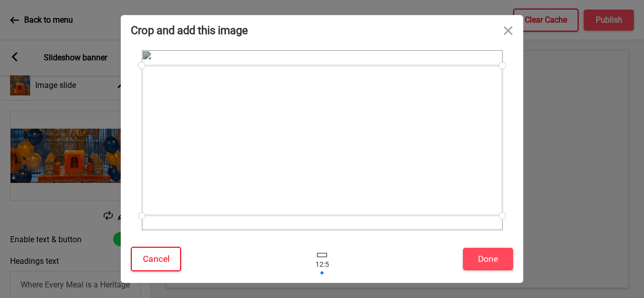
click at [174, 256] on button "Cancel" at bounding box center [156, 259] width 50 height 25
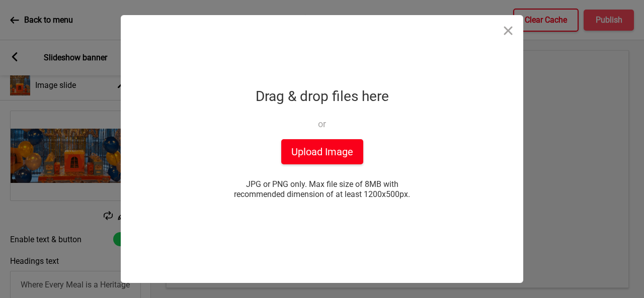
click at [340, 158] on button "Upload Image" at bounding box center [322, 151] width 82 height 25
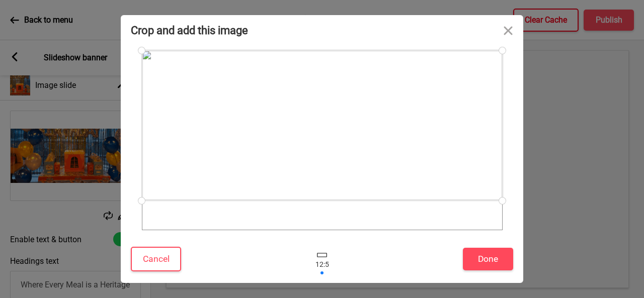
drag, startPoint x: 385, startPoint y: 154, endPoint x: 385, endPoint y: 137, distance: 17.1
click at [385, 137] on div at bounding box center [322, 125] width 361 height 150
click at [486, 254] on button "Done" at bounding box center [488, 259] width 50 height 23
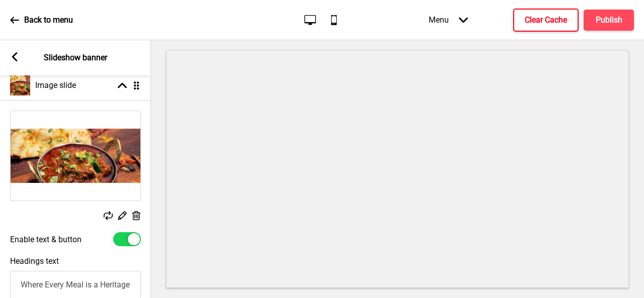
click at [567, 23] on button "Clear Cache" at bounding box center [545, 20] width 65 height 23
click at [106, 214] on rect at bounding box center [108, 215] width 9 height 9
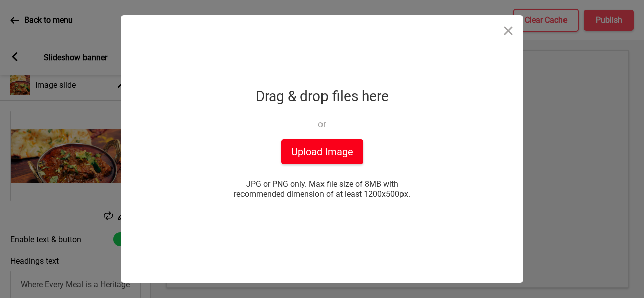
click at [317, 152] on button "Upload Image" at bounding box center [322, 151] width 82 height 25
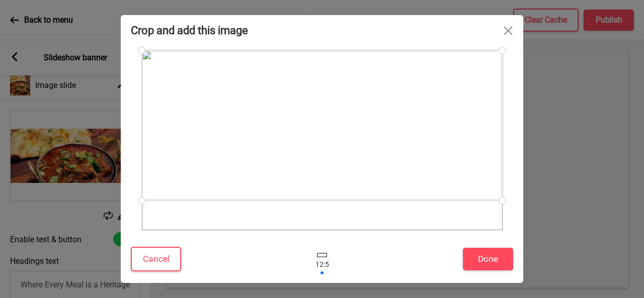
drag, startPoint x: 438, startPoint y: 178, endPoint x: 432, endPoint y: 160, distance: 18.1
click at [432, 160] on div at bounding box center [322, 125] width 361 height 150
click at [493, 257] on button "Done" at bounding box center [488, 259] width 50 height 23
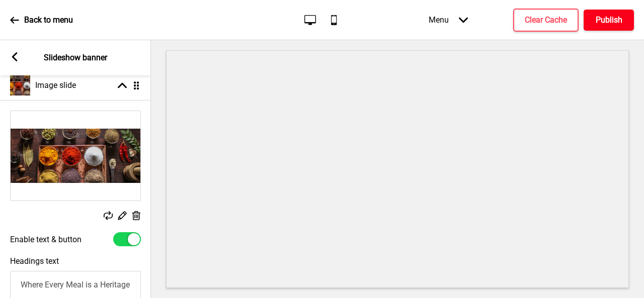
click at [602, 15] on h4 "Publish" at bounding box center [609, 20] width 27 height 11
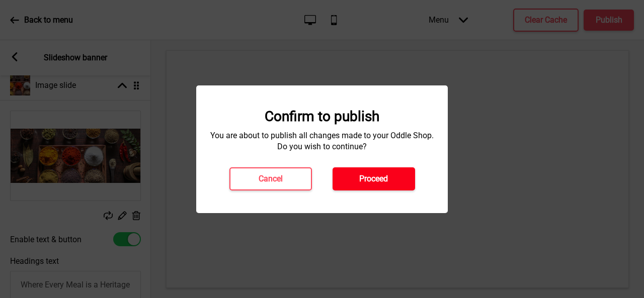
click at [386, 181] on h4 "Proceed" at bounding box center [373, 179] width 29 height 11
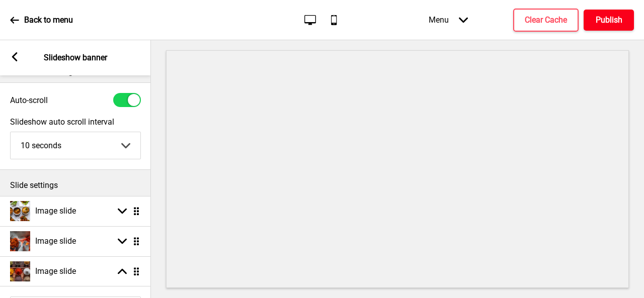
scroll to position [0, 0]
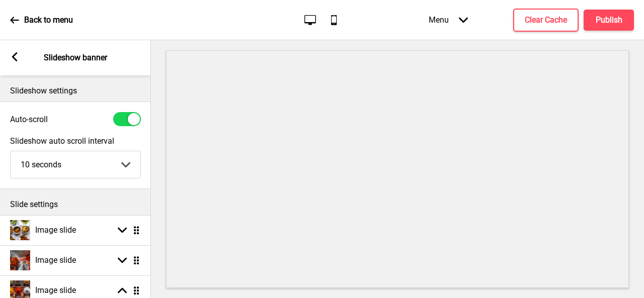
click at [53, 166] on select "5 seconds 6 seconds 7 seconds 8 seconds 9 seconds 10 seconds" at bounding box center [76, 164] width 130 height 27
select select "7000"
click at [11, 151] on select "5 seconds 6 seconds 7 seconds 8 seconds 9 seconds 10 seconds" at bounding box center [76, 164] width 130 height 27
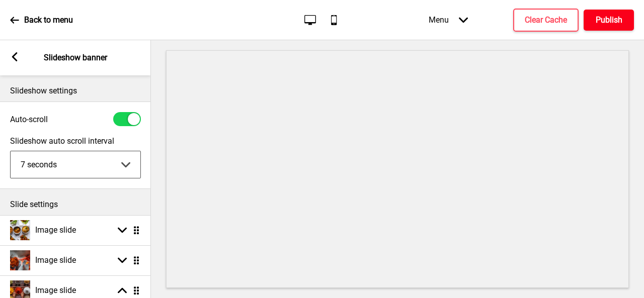
click at [602, 21] on h4 "Publish" at bounding box center [609, 20] width 27 height 11
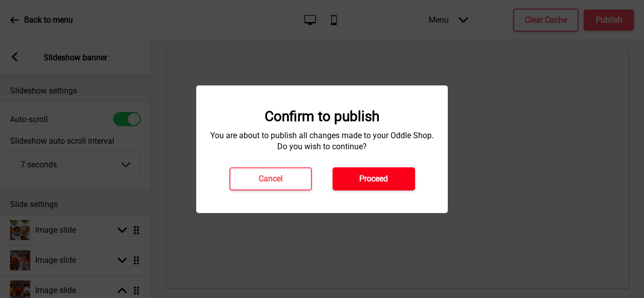
click at [377, 178] on h4 "Proceed" at bounding box center [373, 179] width 29 height 11
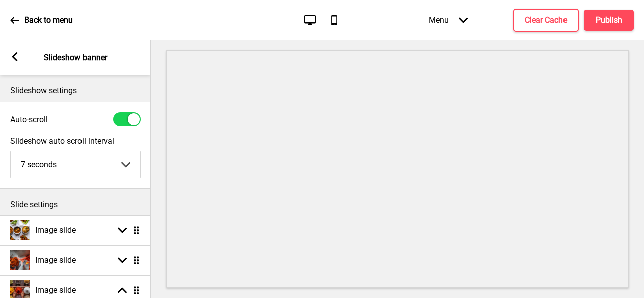
click at [336, 20] on icon "Mobile" at bounding box center [334, 20] width 14 height 14
click at [17, 61] on rect at bounding box center [14, 56] width 9 height 9
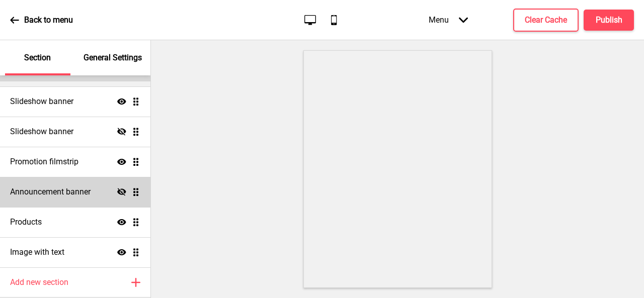
scroll to position [50, 0]
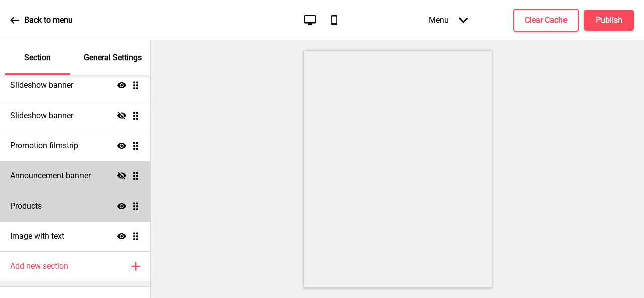
click at [83, 205] on div "Products Show Drag" at bounding box center [75, 206] width 150 height 30
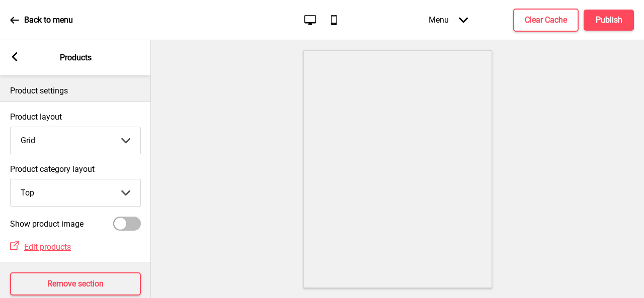
click at [312, 20] on icon "Desktop" at bounding box center [310, 20] width 14 height 14
click at [95, 136] on select "Grid List" at bounding box center [76, 140] width 130 height 27
select select "list"
click at [11, 127] on select "Grid List" at bounding box center [76, 140] width 130 height 27
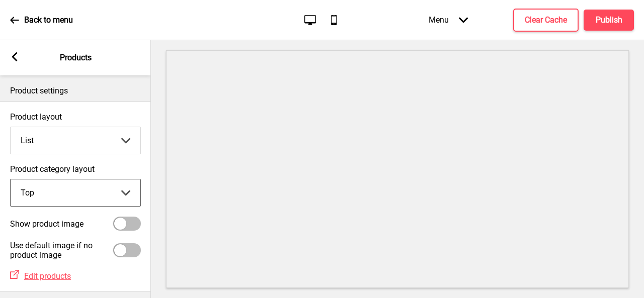
click at [91, 192] on select "Top Side" at bounding box center [76, 193] width 130 height 27
click at [11, 180] on select "Top Side" at bounding box center [76, 193] width 130 height 27
click at [42, 191] on select "Top Side" at bounding box center [76, 193] width 130 height 27
click at [11, 180] on select "Top Side" at bounding box center [76, 193] width 130 height 27
click at [56, 199] on select "Top Side" at bounding box center [76, 193] width 130 height 27
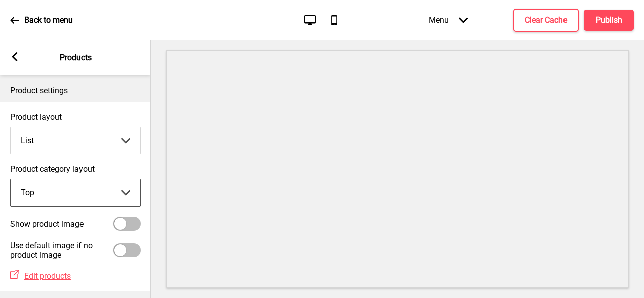
click at [11, 180] on select "Top Side" at bounding box center [76, 193] width 130 height 27
click at [103, 188] on select "Top Side" at bounding box center [76, 193] width 130 height 27
click at [11, 180] on select "Top Side" at bounding box center [76, 193] width 130 height 27
click at [98, 199] on select "Top Side" at bounding box center [76, 193] width 130 height 27
click at [11, 180] on select "Top Side" at bounding box center [76, 193] width 130 height 27
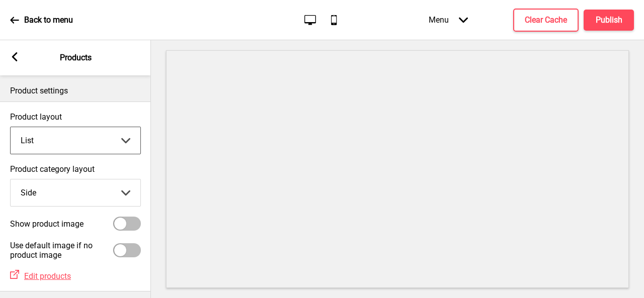
click at [91, 142] on select "Grid List" at bounding box center [76, 140] width 130 height 27
click at [615, 19] on h4 "Publish" at bounding box center [609, 20] width 27 height 11
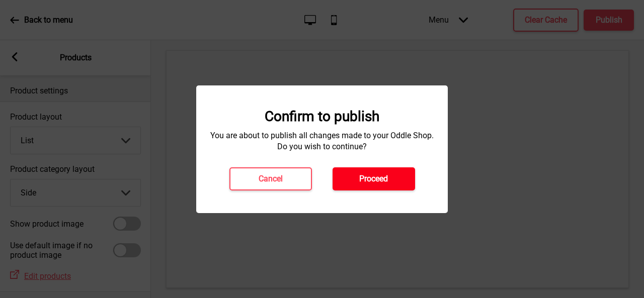
click at [382, 173] on button "Proceed" at bounding box center [373, 178] width 82 height 23
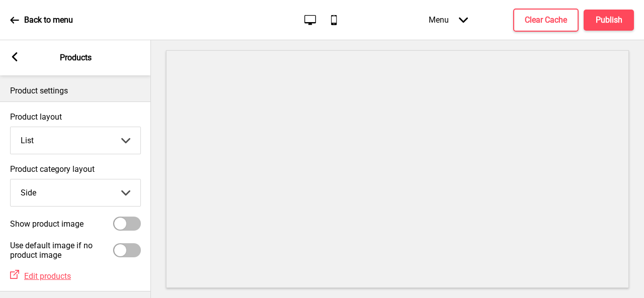
click at [99, 192] on select "Top Side" at bounding box center [76, 193] width 130 height 27
select select "top"
click at [11, 180] on select "Top Side" at bounding box center [76, 193] width 130 height 27
click at [602, 23] on h4 "Publish" at bounding box center [609, 20] width 27 height 11
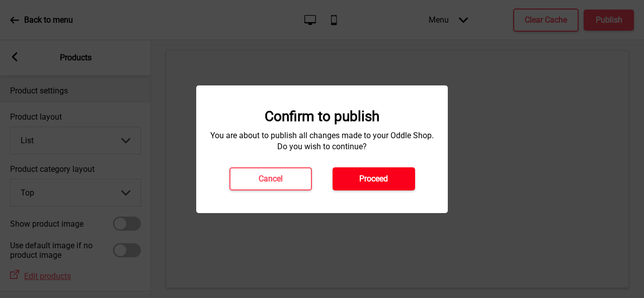
click at [372, 178] on h4 "Proceed" at bounding box center [373, 179] width 29 height 11
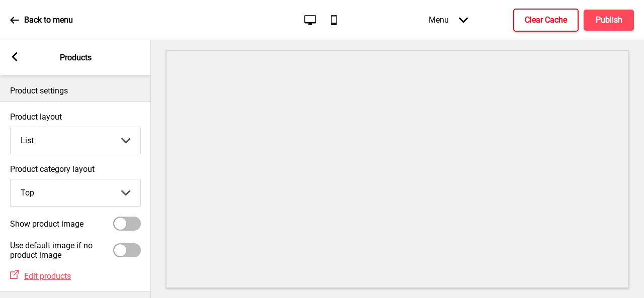
click at [549, 23] on h4 "Clear Cache" at bounding box center [546, 20] width 42 height 11
click at [308, 16] on icon "Desktop" at bounding box center [310, 20] width 14 height 14
click at [78, 137] on select "Grid List" at bounding box center [76, 140] width 130 height 27
select select "grid"
click at [11, 127] on select "Grid List" at bounding box center [76, 140] width 130 height 27
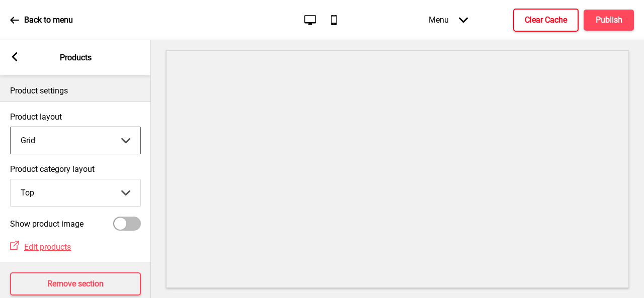
click at [90, 190] on select "Top Side" at bounding box center [76, 193] width 130 height 27
click at [11, 180] on select "Top Side" at bounding box center [76, 193] width 130 height 27
click at [86, 195] on select "Top Side" at bounding box center [76, 193] width 130 height 27
click at [11, 180] on select "Top Side" at bounding box center [76, 193] width 130 height 27
click at [83, 201] on select "Top Side" at bounding box center [76, 193] width 130 height 27
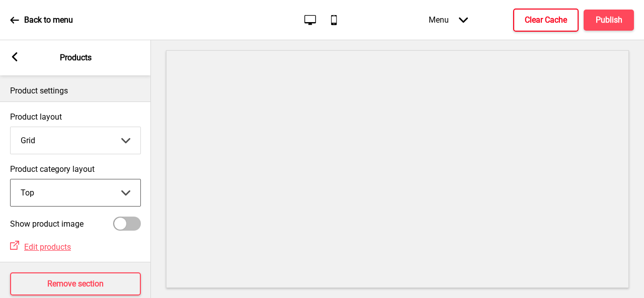
click at [11, 180] on select "Top Side" at bounding box center [76, 193] width 130 height 27
click at [84, 196] on select "Top Side" at bounding box center [76, 193] width 130 height 27
select select "top"
click at [11, 180] on select "Top Side" at bounding box center [76, 193] width 130 height 27
click at [91, 144] on select "Grid List" at bounding box center [76, 140] width 130 height 27
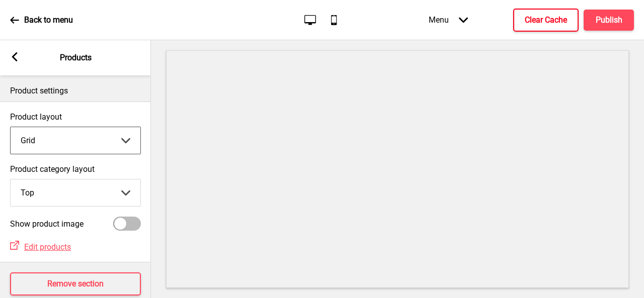
click at [91, 144] on select "Grid List" at bounding box center [76, 140] width 130 height 27
click at [623, 22] on button "Publish" at bounding box center [608, 20] width 50 height 21
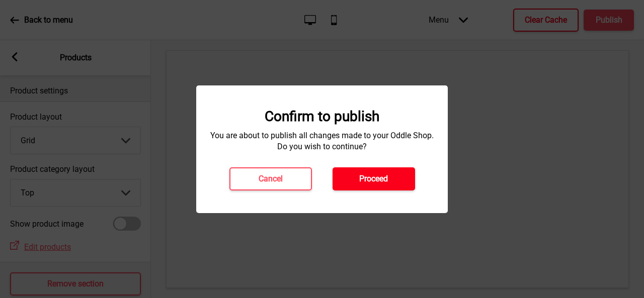
click at [394, 176] on button "Proceed" at bounding box center [373, 178] width 82 height 23
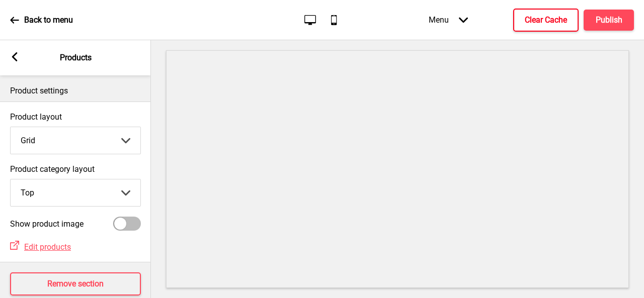
click at [564, 26] on button "Clear Cache" at bounding box center [545, 20] width 65 height 23
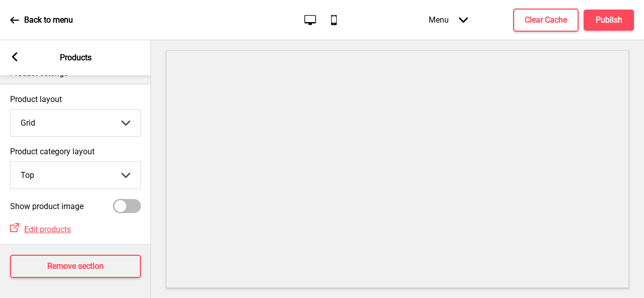
scroll to position [0, 0]
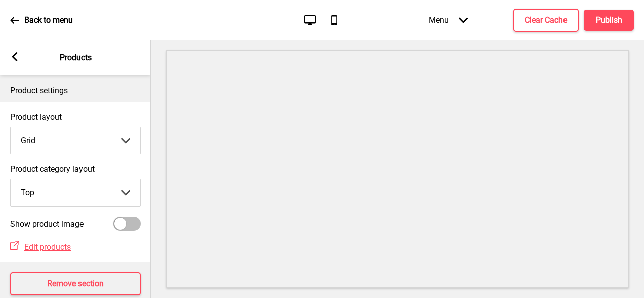
click at [12, 52] on div "Arrow left Products" at bounding box center [75, 57] width 151 height 35
click at [14, 59] on icon at bounding box center [15, 56] width 6 height 9
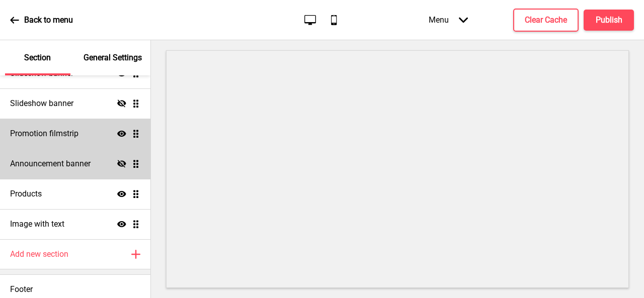
scroll to position [68, 0]
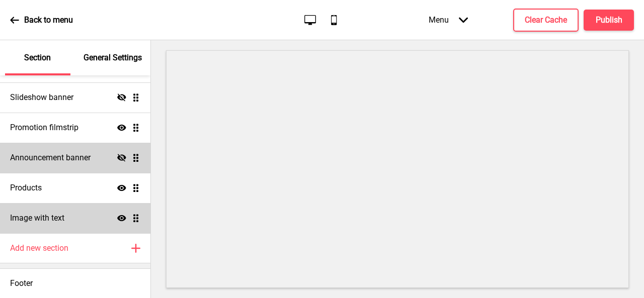
click at [87, 222] on div "Image with text Show Drag" at bounding box center [75, 218] width 150 height 30
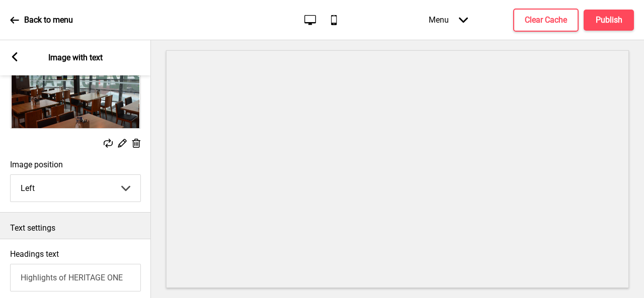
scroll to position [0, 0]
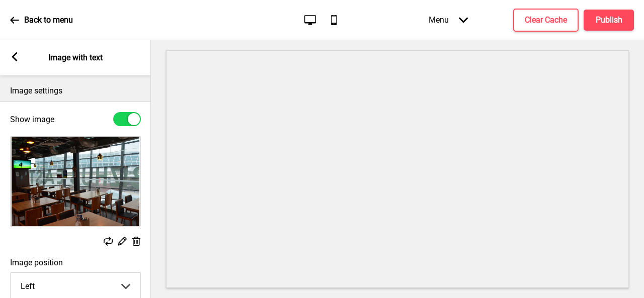
click at [15, 56] on rect at bounding box center [14, 56] width 9 height 9
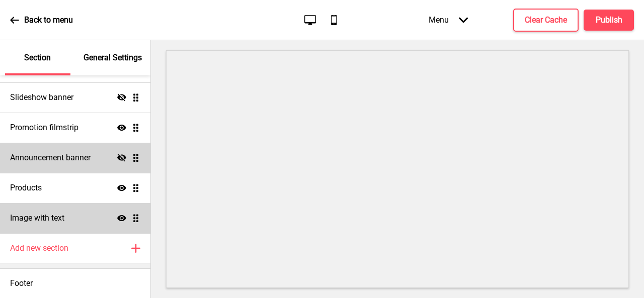
click at [62, 217] on h4 "Image with text" at bounding box center [37, 218] width 54 height 11
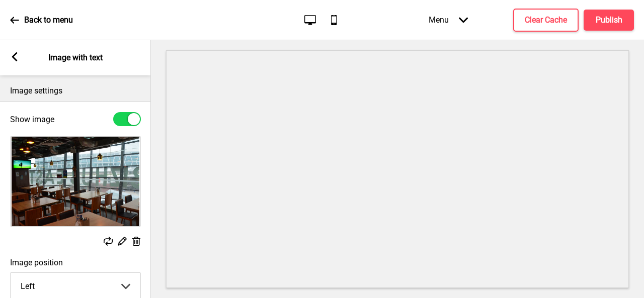
click at [111, 243] on icon at bounding box center [108, 241] width 9 height 9
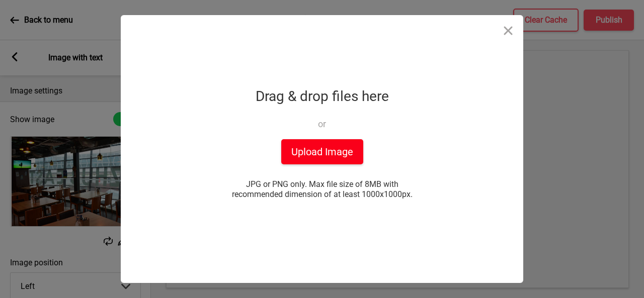
click at [321, 155] on button "Upload Image" at bounding box center [322, 151] width 82 height 25
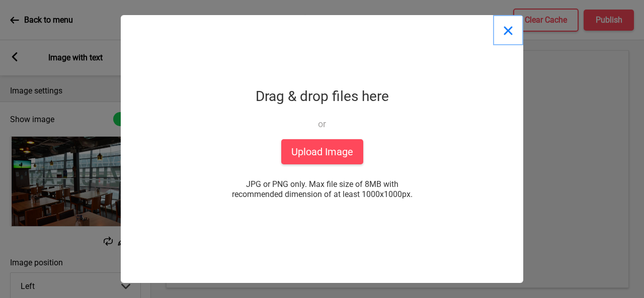
click at [505, 27] on button "Close" at bounding box center [508, 30] width 30 height 30
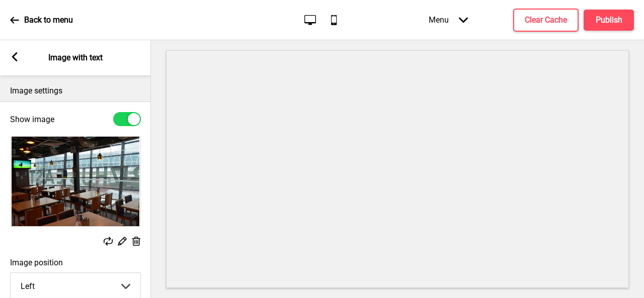
click at [12, 56] on rect at bounding box center [14, 56] width 9 height 9
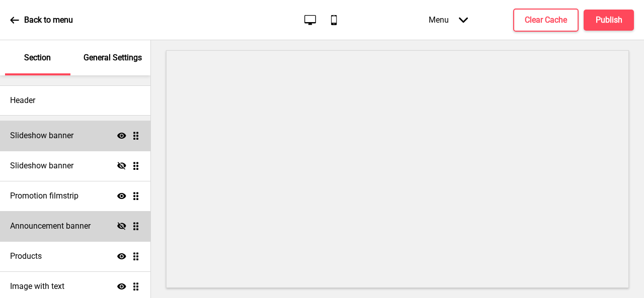
click at [61, 136] on h4 "Slideshow banner" at bounding box center [41, 135] width 63 height 11
select select "7000"
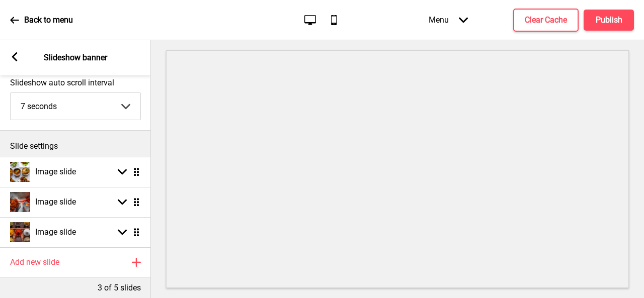
scroll to position [115, 0]
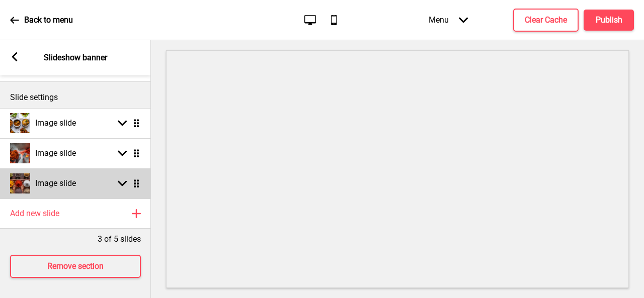
click at [91, 179] on div "Image slide Arrow down Drag" at bounding box center [75, 183] width 151 height 30
select select "right"
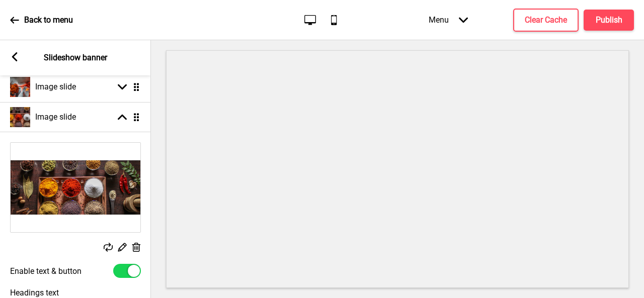
scroll to position [215, 0]
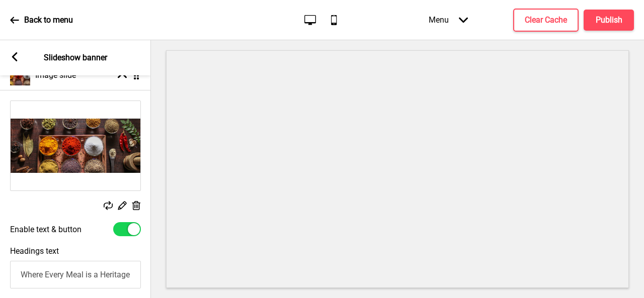
click at [109, 210] on rect at bounding box center [108, 205] width 9 height 9
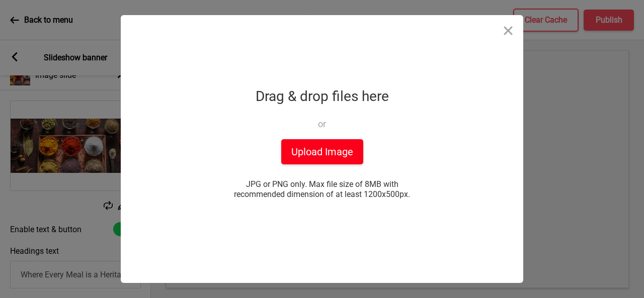
click at [350, 154] on button "Upload Image" at bounding box center [322, 151] width 82 height 25
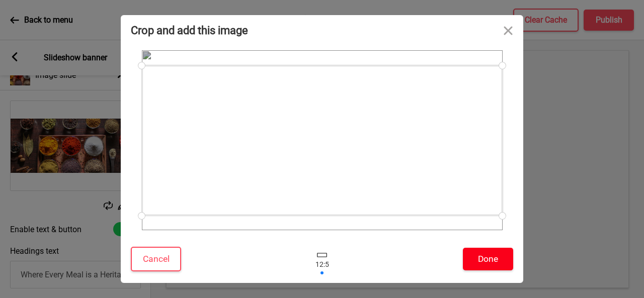
click at [480, 259] on button "Done" at bounding box center [488, 259] width 50 height 23
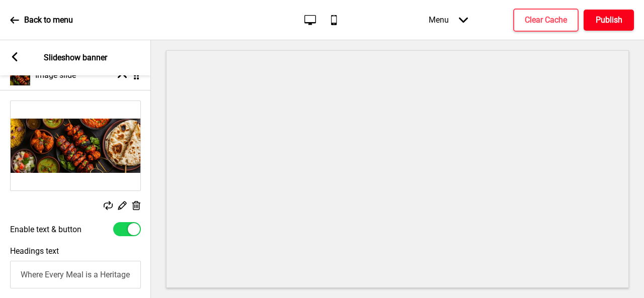
click at [603, 21] on h4 "Publish" at bounding box center [609, 20] width 27 height 11
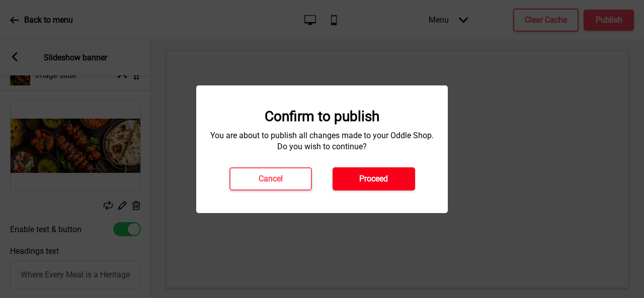
click at [365, 177] on h4 "Proceed" at bounding box center [373, 179] width 29 height 11
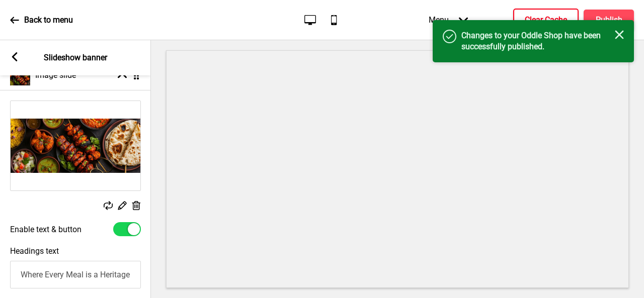
click at [540, 18] on h4 "Clear Cache" at bounding box center [546, 20] width 42 height 11
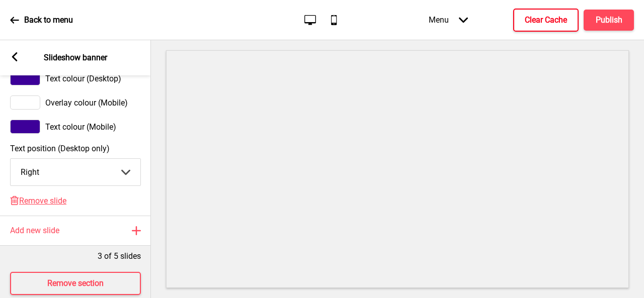
scroll to position [760, 0]
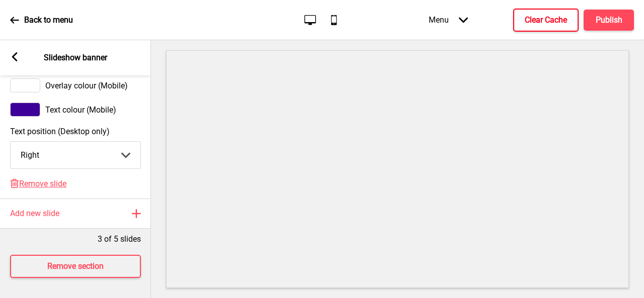
drag, startPoint x: 13, startPoint y: 53, endPoint x: 20, endPoint y: 57, distance: 8.1
click at [13, 52] on rect at bounding box center [14, 56] width 9 height 9
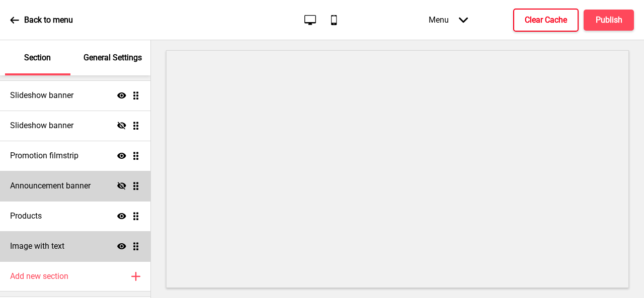
scroll to position [68, 0]
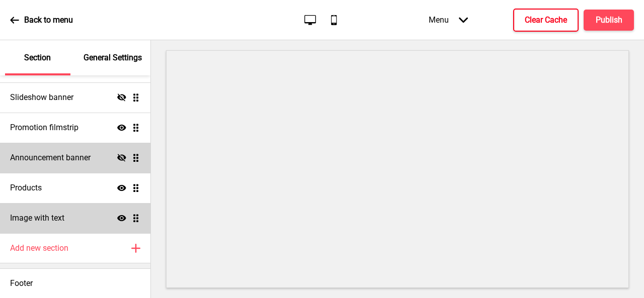
click at [117, 216] on icon at bounding box center [121, 218] width 9 height 6
click at [117, 218] on icon at bounding box center [121, 218] width 9 height 8
click at [90, 219] on div "Image with text Show Drag" at bounding box center [75, 218] width 150 height 30
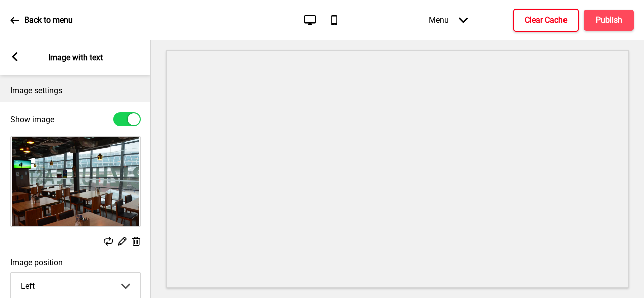
click at [107, 240] on rect at bounding box center [108, 241] width 9 height 9
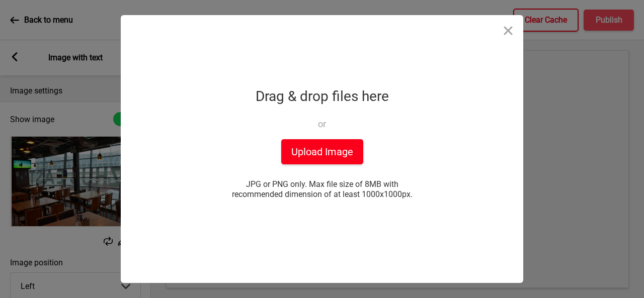
click at [327, 157] on button "Upload Image" at bounding box center [322, 151] width 82 height 25
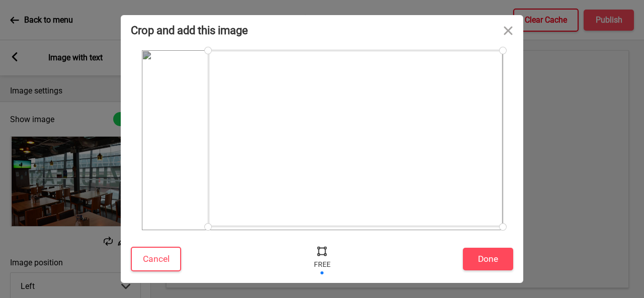
drag, startPoint x: 145, startPoint y: 231, endPoint x: 208, endPoint y: 227, distance: 63.0
click at [208, 227] on div at bounding box center [208, 227] width 18 height 18
drag, startPoint x: 503, startPoint y: 227, endPoint x: 436, endPoint y: 227, distance: 67.4
click at [436, 227] on div at bounding box center [436, 228] width 18 height 18
click at [433, 56] on div at bounding box center [434, 56] width 18 height 18
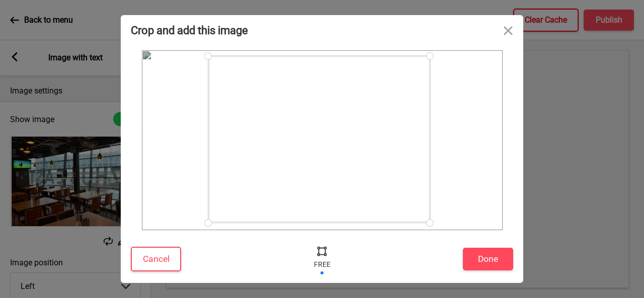
click at [430, 223] on div at bounding box center [430, 223] width 18 height 18
click at [495, 261] on button "Done" at bounding box center [488, 259] width 50 height 23
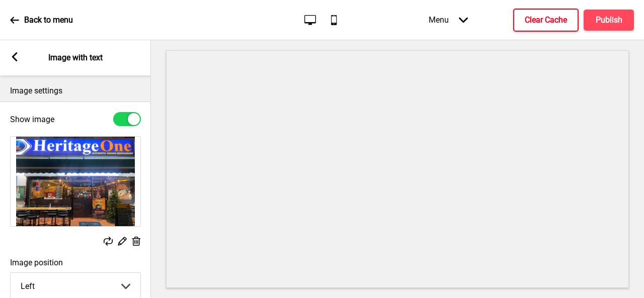
click at [560, 27] on button "Clear Cache" at bounding box center [545, 20] width 65 height 23
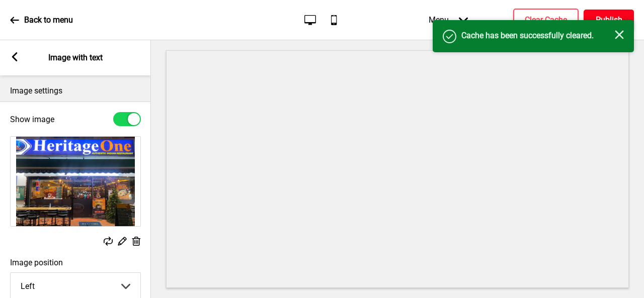
click at [614, 19] on h4 "Publish" at bounding box center [609, 20] width 27 height 11
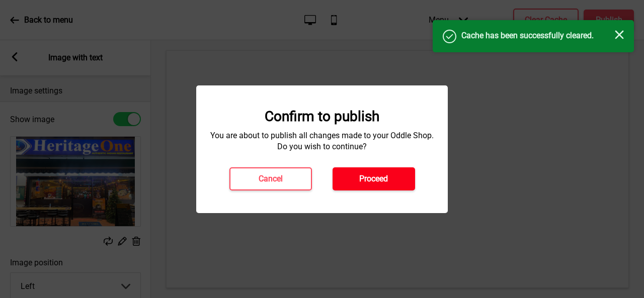
click at [362, 170] on button "Proceed" at bounding box center [373, 178] width 82 height 23
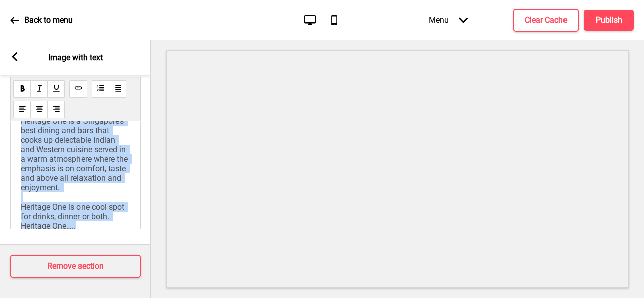
scroll to position [0, 0]
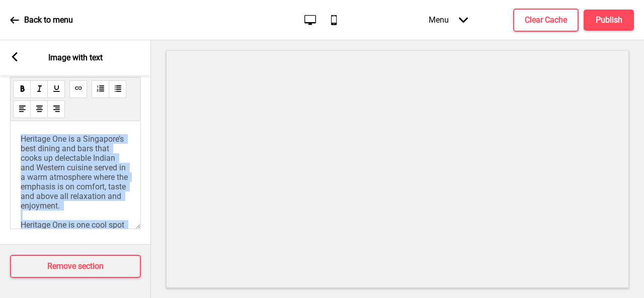
drag, startPoint x: 101, startPoint y: 201, endPoint x: 49, endPoint y: 132, distance: 85.5
click at [0, 103] on div "Body text Heritage One is a Singapore’s best dining and bars that cooks up dele…" at bounding box center [75, 148] width 151 height 182
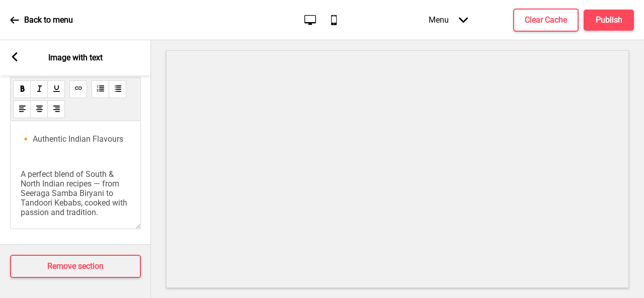
click at [21, 170] on span "A perfect blend of South & North Indian recipes — from Seeraga Samba Biryani to…" at bounding box center [75, 194] width 109 height 48
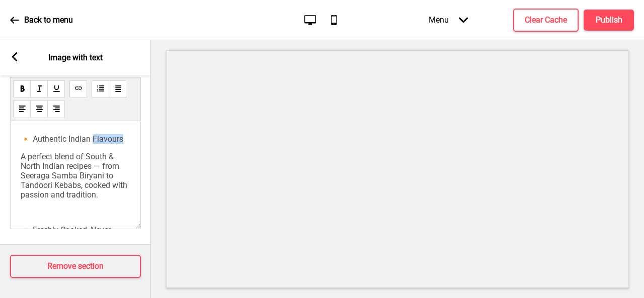
drag, startPoint x: 110, startPoint y: 131, endPoint x: 88, endPoint y: 165, distance: 41.2
click at [88, 165] on span "A perfect blend of South & North Indian recipes — from Seeraga Samba Biryani to…" at bounding box center [75, 176] width 109 height 48
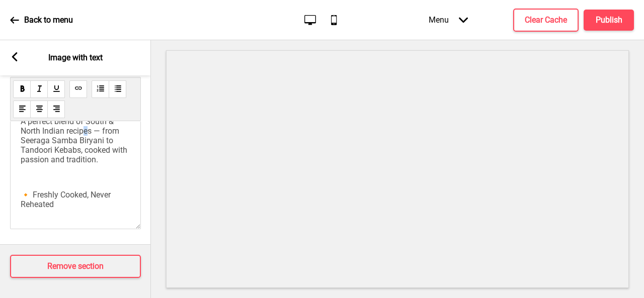
scroll to position [50, 0]
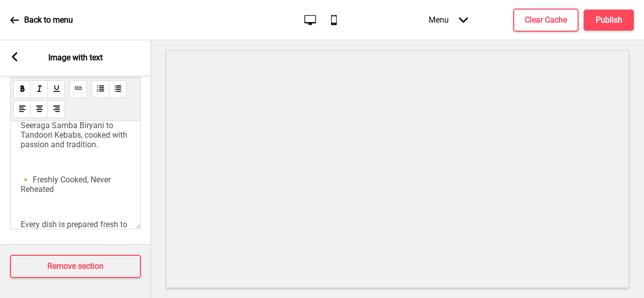
click at [40, 175] on div "🔸 Authentic Indian Flavours A perfect blend of South & North Indian recipes — f…" at bounding box center [76, 275] width 110 height 382
click at [23, 179] on span "🔸 Freshly Cooked, Never Reheated" at bounding box center [67, 184] width 92 height 19
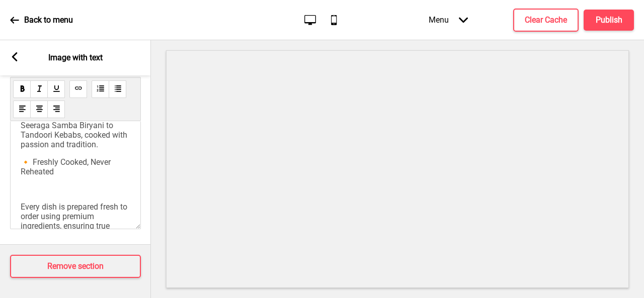
drag, startPoint x: 30, startPoint y: 199, endPoint x: 141, endPoint y: 212, distance: 111.9
click at [29, 200] on div "🔸 Authentic Indian Flavours A perfect blend of South & North Indian recipes — f…" at bounding box center [76, 266] width 110 height 364
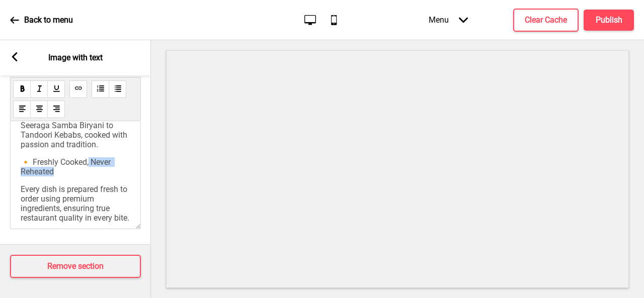
drag, startPoint x: 88, startPoint y: 163, endPoint x: 91, endPoint y: 170, distance: 6.7
click at [91, 170] on p "🔸 Freshly Cooked, Never Reheated" at bounding box center [76, 166] width 110 height 19
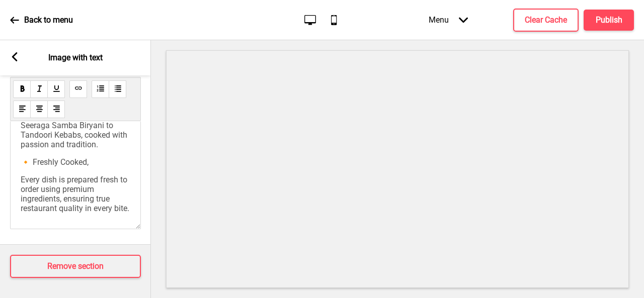
scroll to position [101, 0]
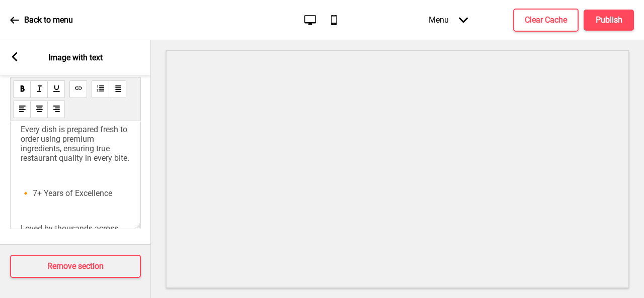
click at [94, 118] on div "🔸 Authentic Indian Flavours A perfect blend of South & North Indian recipes — f…" at bounding box center [76, 202] width 110 height 337
click at [91, 119] on div "🔸 Authentic Indian Flavours A perfect blend of South & North Indian recipes — f…" at bounding box center [76, 202] width 110 height 337
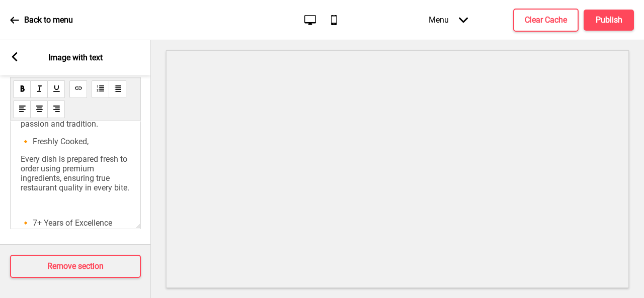
scroll to position [50, 0]
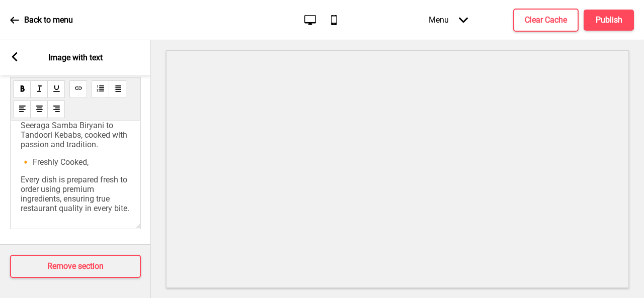
click at [88, 162] on span "🔸 Freshly Cooked," at bounding box center [55, 162] width 68 height 10
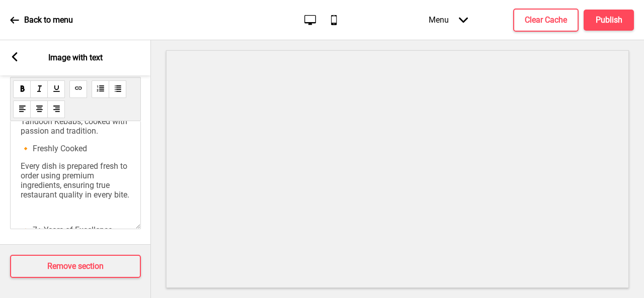
scroll to position [101, 0]
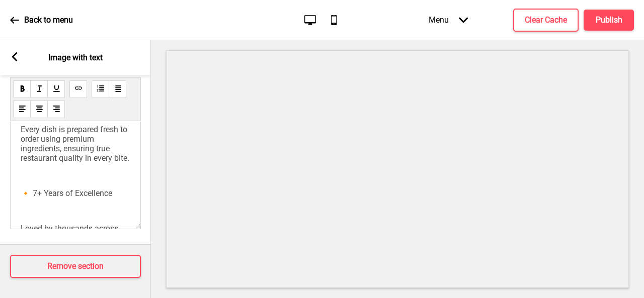
click at [31, 198] on div "🔸 Authentic Indian Flavours A perfect blend of South & North Indian recipes — f…" at bounding box center [76, 202] width 110 height 337
click at [27, 181] on p "﻿" at bounding box center [76, 176] width 110 height 10
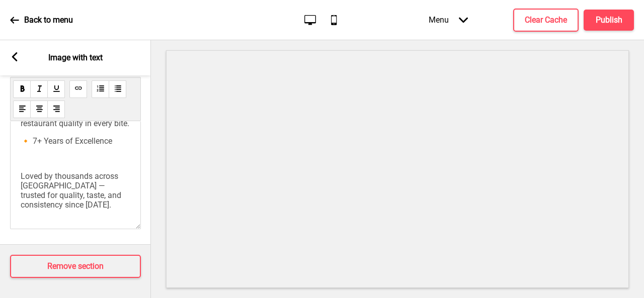
scroll to position [151, 0]
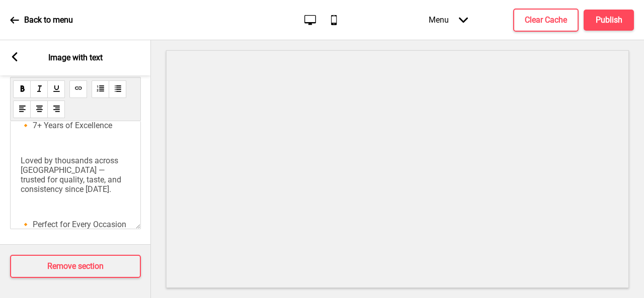
click at [34, 148] on p "﻿" at bounding box center [76, 143] width 110 height 10
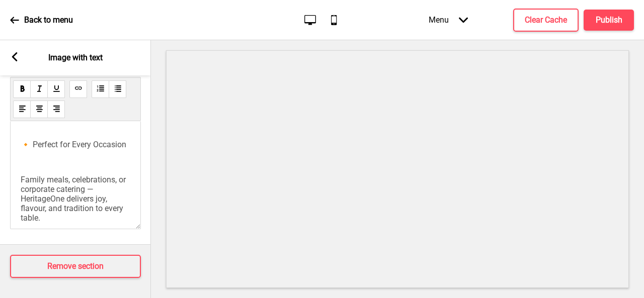
scroll to position [201, 0]
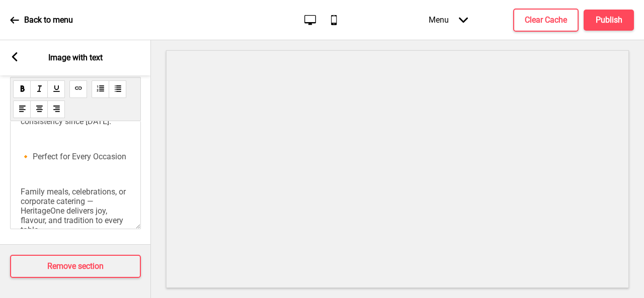
click at [43, 144] on p "﻿" at bounding box center [76, 139] width 110 height 10
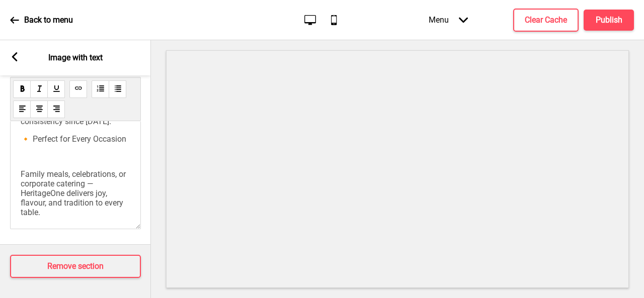
click at [35, 182] on div "🔸 Authentic Indian Flavours A perfect blend of South & North Indian recipes — f…" at bounding box center [76, 75] width 110 height 284
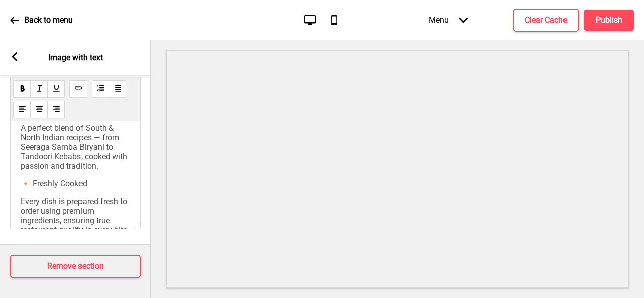
scroll to position [0, 0]
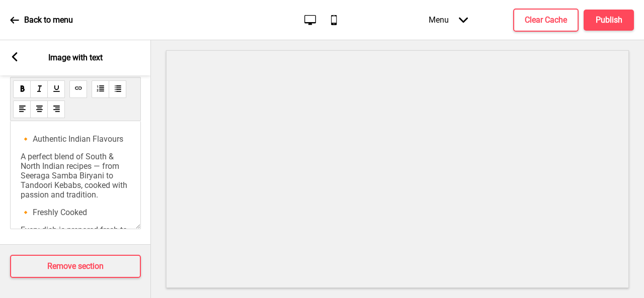
click at [123, 134] on div "🔸 Authentic Indian Flavours A perfect blend of South & North Indian recipes — f…" at bounding box center [75, 175] width 131 height 108
drag, startPoint x: 122, startPoint y: 132, endPoint x: 35, endPoint y: 112, distance: 89.3
click at [31, 134] on span "🔸 Authentic Indian Flavours" at bounding box center [72, 139] width 103 height 10
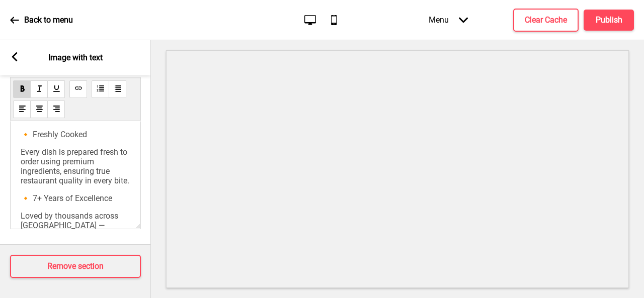
scroll to position [101, 0]
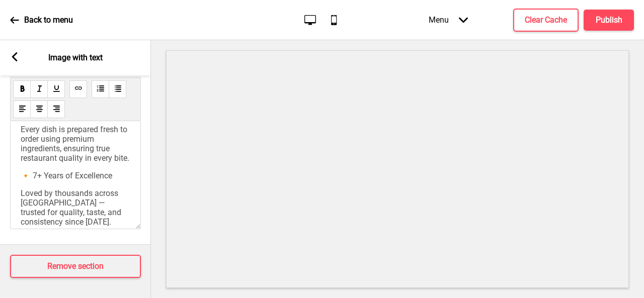
drag, startPoint x: 89, startPoint y: 124, endPoint x: 24, endPoint y: 122, distance: 65.4
click at [24, 117] on p "🔸 Freshly Cooked" at bounding box center [76, 112] width 110 height 10
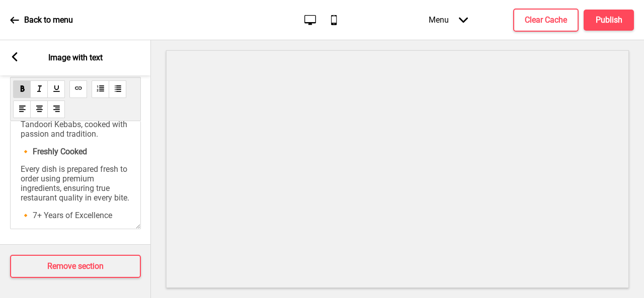
scroll to position [0, 0]
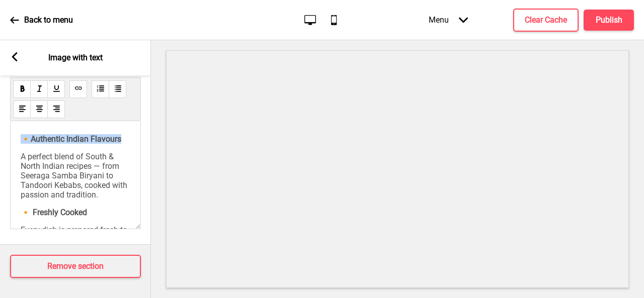
drag, startPoint x: 45, startPoint y: 135, endPoint x: 19, endPoint y: 126, distance: 27.5
click at [19, 127] on div "🔸 Authentic Indian Flavours A perfect blend of South & North Indian recipes — f…" at bounding box center [75, 175] width 131 height 108
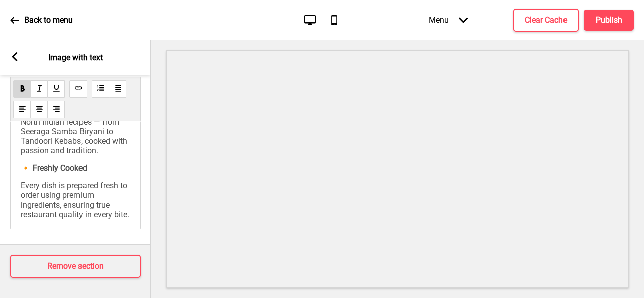
scroll to position [101, 0]
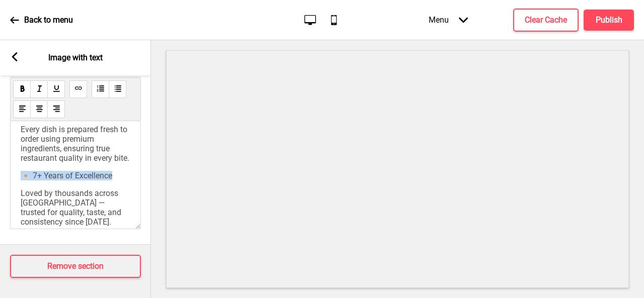
drag, startPoint x: 112, startPoint y: 205, endPoint x: 18, endPoint y: 200, distance: 94.2
click at [18, 200] on div "🔸 Authentic Indian Flavours A perfect blend of South & North Indian recipes — f…" at bounding box center [75, 175] width 131 height 108
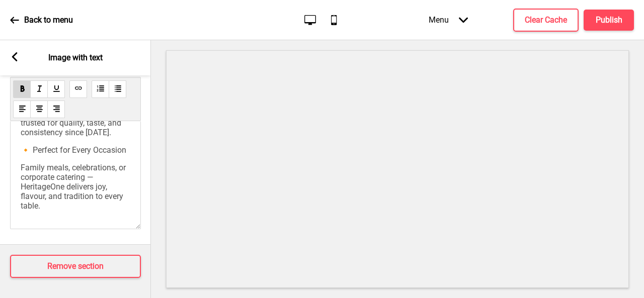
scroll to position [197, 0]
drag, startPoint x: 53, startPoint y: 188, endPoint x: 21, endPoint y: 179, distance: 33.0
click at [21, 155] on p "🔸 Perfect for Every Occasion" at bounding box center [76, 150] width 110 height 10
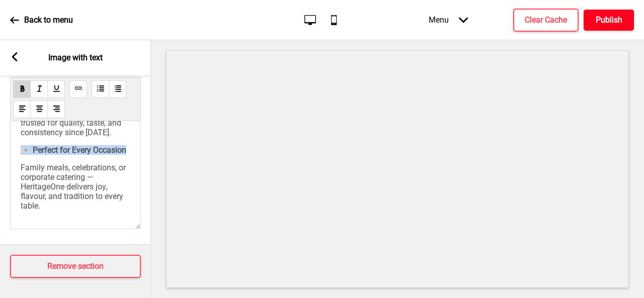
click at [593, 21] on button "Publish" at bounding box center [608, 20] width 50 height 21
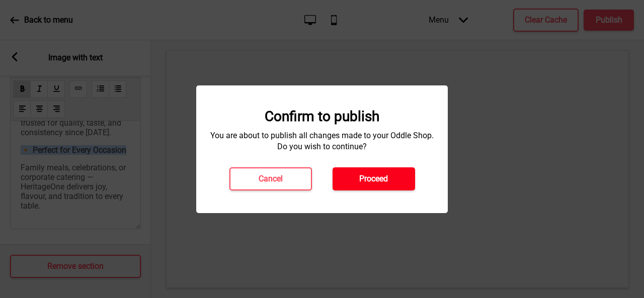
click at [389, 175] on button "Proceed" at bounding box center [373, 178] width 82 height 23
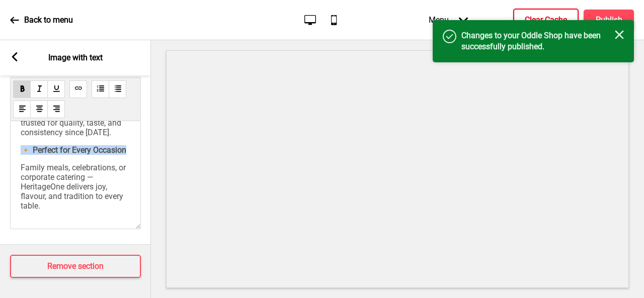
click at [543, 15] on h4 "Clear Cache" at bounding box center [546, 20] width 42 height 11
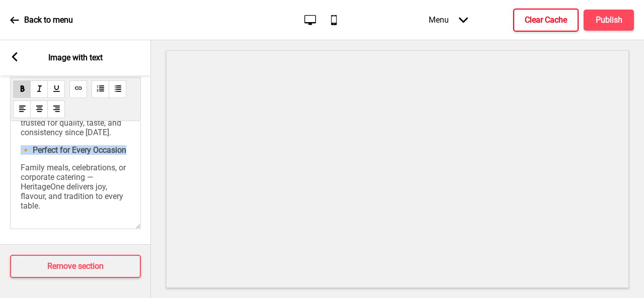
click at [42, 147] on div "🔸 Authentic Indian Flavours A perfect blend of South & North Indian recipes — f…" at bounding box center [76, 77] width 110 height 267
click at [41, 163] on span "Family meals, celebrations, or corporate catering — HeritageOne delivers joy, f…" at bounding box center [74, 187] width 107 height 48
click at [22, 163] on span "Family meals, celebrations, or corporate catering — HeritageOne delivers joy, f…" at bounding box center [74, 187] width 107 height 48
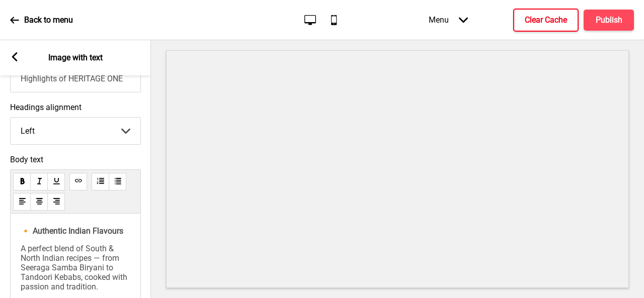
scroll to position [0, 0]
click at [20, 265] on div "🔸 Authentic Indian Flavours A perfect blend of South & North Indian recipes — f…" at bounding box center [75, 268] width 131 height 108
click at [19, 264] on div "🔸 Authentic Indian Flavours A perfect blend of South & North Indian recipes — f…" at bounding box center [75, 268] width 131 height 108
click at [21, 263] on span "A perfect blend of South & North Indian recipes — from Seeraga Samba Biryani to…" at bounding box center [75, 268] width 109 height 48
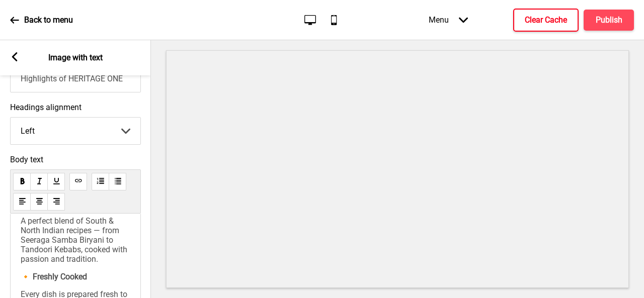
scroll to position [50, 0]
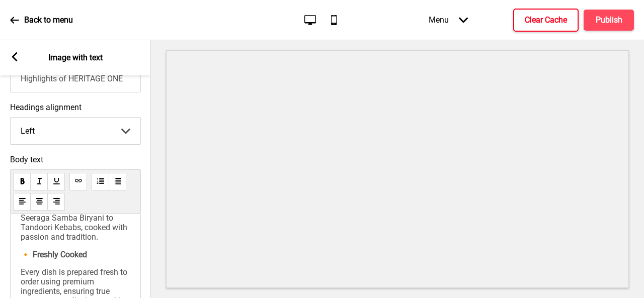
click at [93, 260] on p "🔸 Freshly Cooked" at bounding box center [76, 255] width 110 height 10
click at [121, 242] on p "A perfect blend of South & North Indian recipes — from Seeraga Samba Biryani to…" at bounding box center [76, 218] width 110 height 48
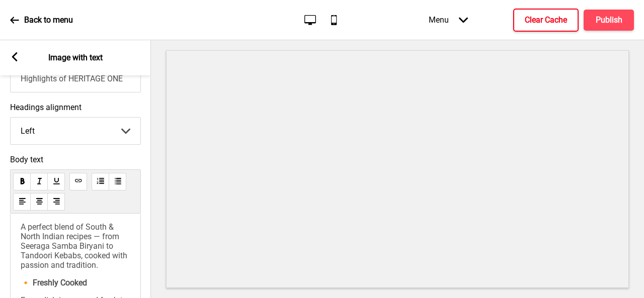
scroll to position [0, 0]
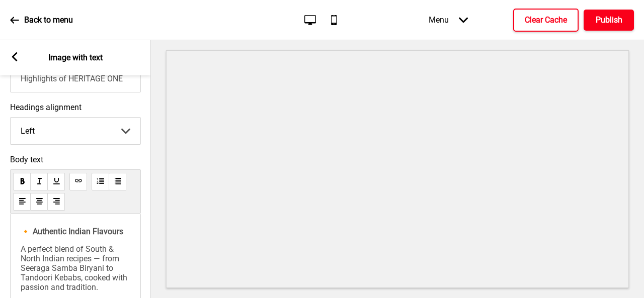
click at [594, 17] on button "Publish" at bounding box center [608, 20] width 50 height 21
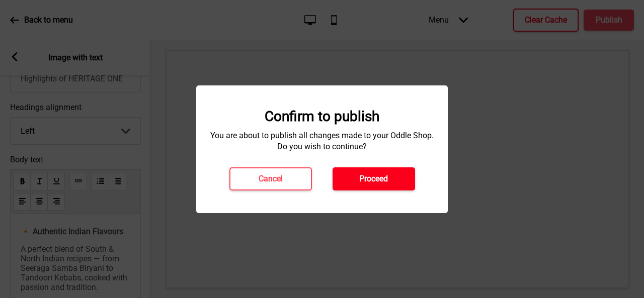
click at [388, 184] on h4 "Proceed" at bounding box center [373, 179] width 29 height 11
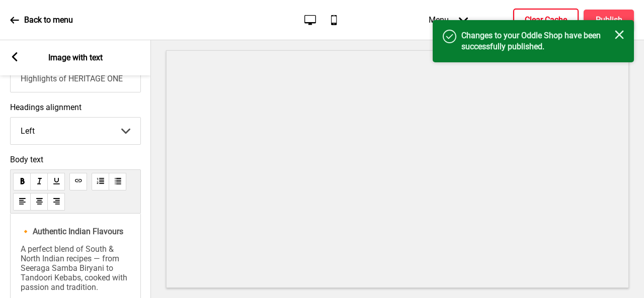
click at [551, 18] on h4 "Clear Cache" at bounding box center [546, 20] width 42 height 11
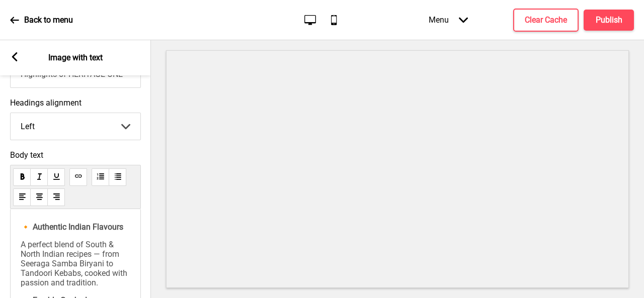
click at [35, 221] on div "🔸 Authentic Indian Flavours A perfect blend of South & North Indian recipes — f…" at bounding box center [75, 263] width 131 height 108
click at [69, 126] on select "Left Center Right" at bounding box center [76, 126] width 130 height 27
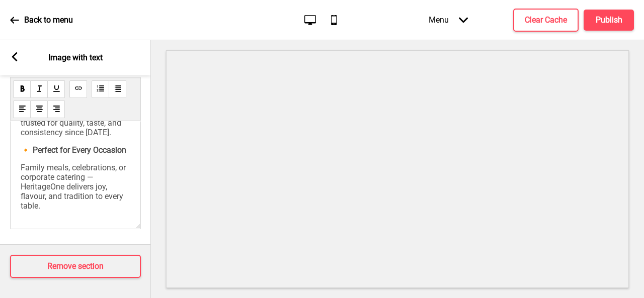
scroll to position [247, 0]
click at [97, 209] on div "🔸 Authentic Indian Flavours A perfect blend of South & North Indian recipes — f…" at bounding box center [75, 175] width 131 height 108
click at [80, 211] on div "🔸 Authentic Indian Flavours A perfect blend of South & North Indian recipes — f…" at bounding box center [75, 175] width 131 height 108
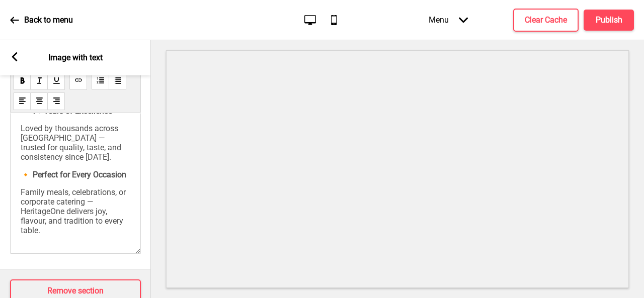
drag, startPoint x: 137, startPoint y: 219, endPoint x: 132, endPoint y: 252, distance: 33.1
click at [132, 252] on div "🔸 Authentic Indian Flavours A perfect blend of South & North Indian recipes — f…" at bounding box center [75, 183] width 131 height 141
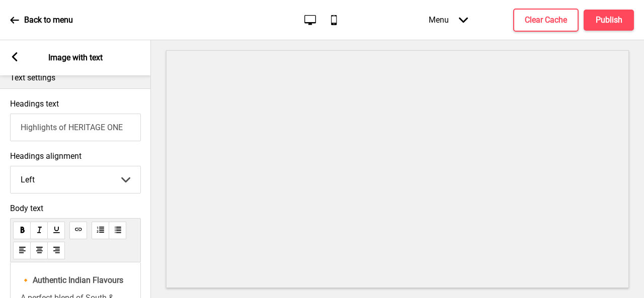
scroll to position [247, 0]
